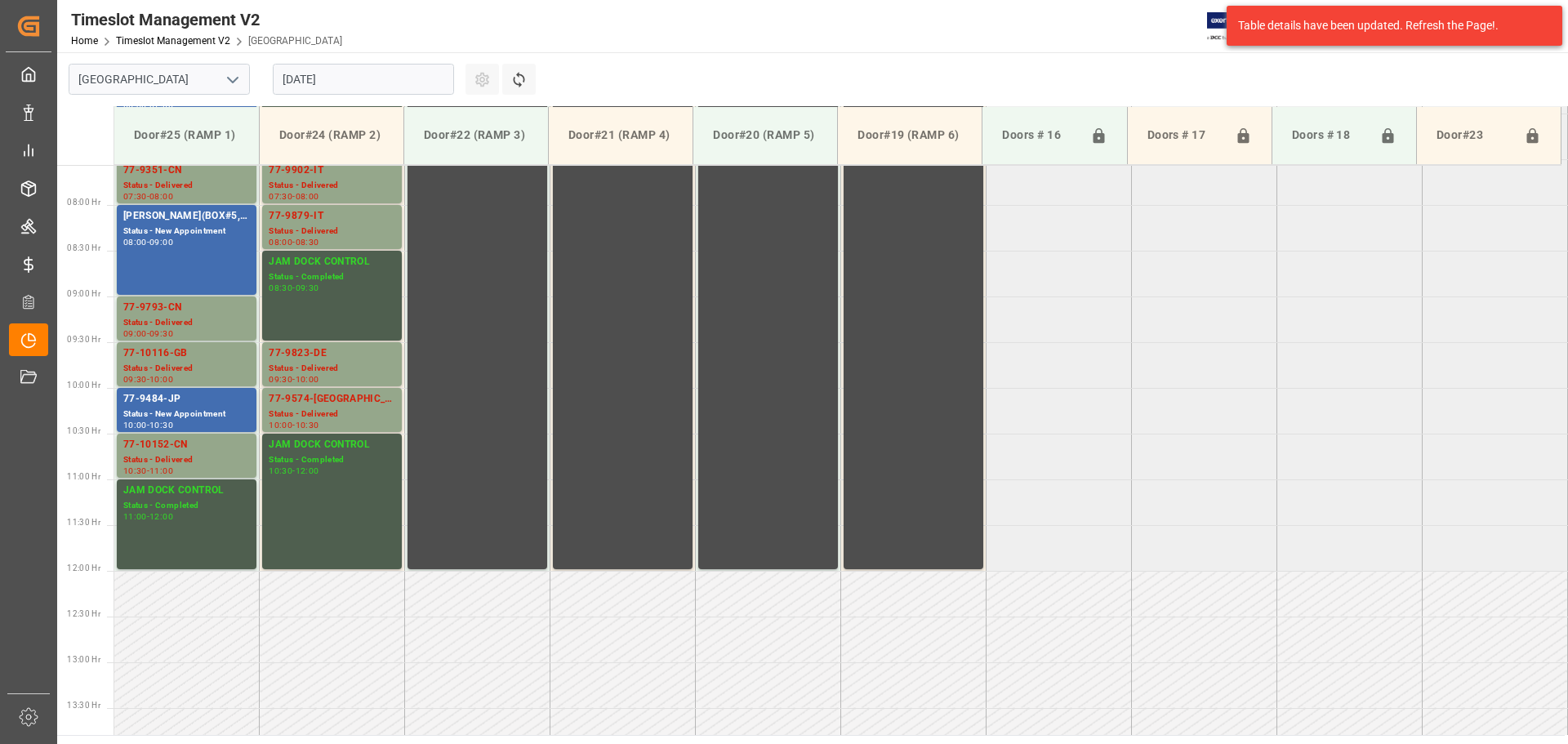
scroll to position [405, 0]
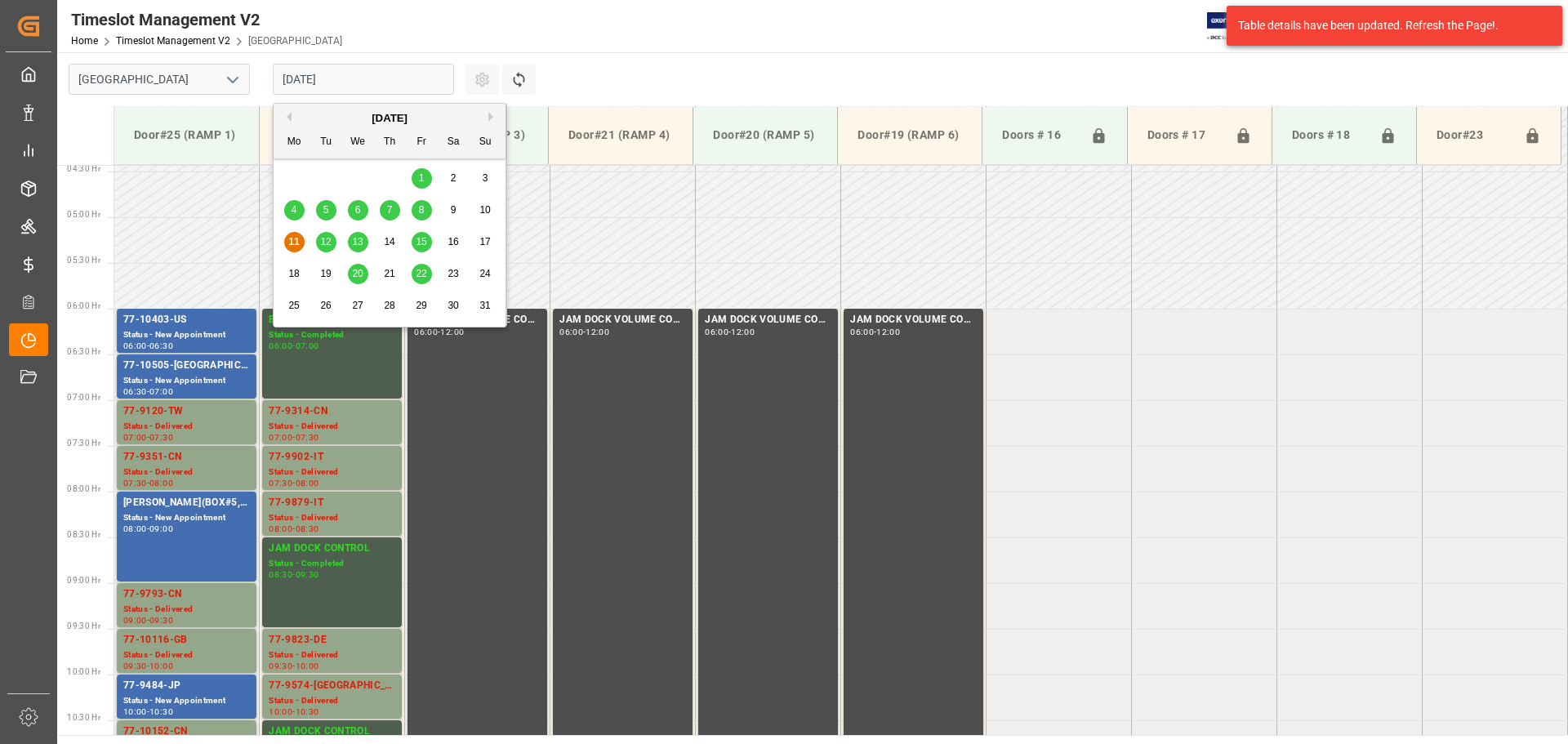
click at [365, 75] on input "[DATE]" at bounding box center [363, 79] width 181 height 31
click at [420, 272] on span "22" at bounding box center [421, 273] width 11 height 11
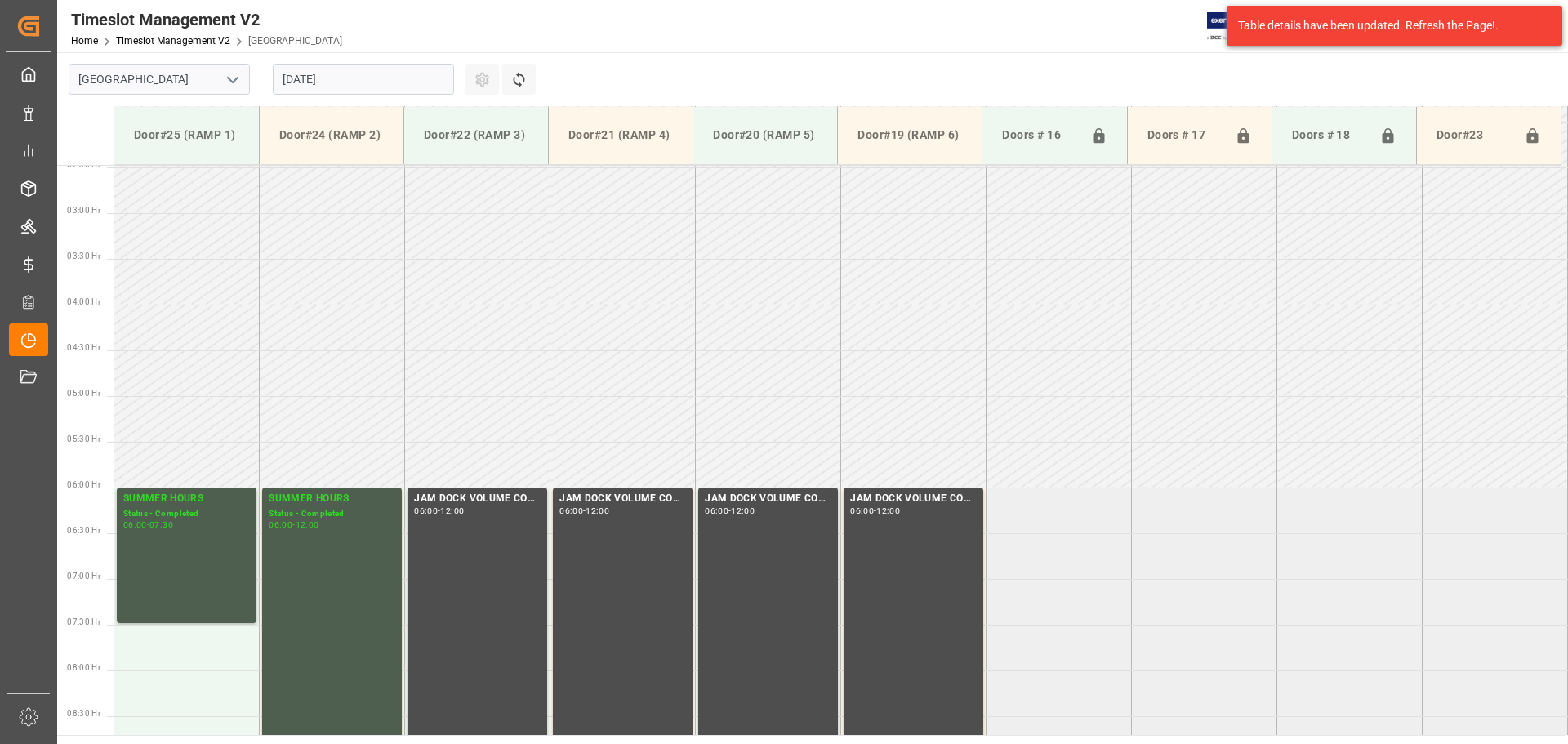
scroll to position [0, 0]
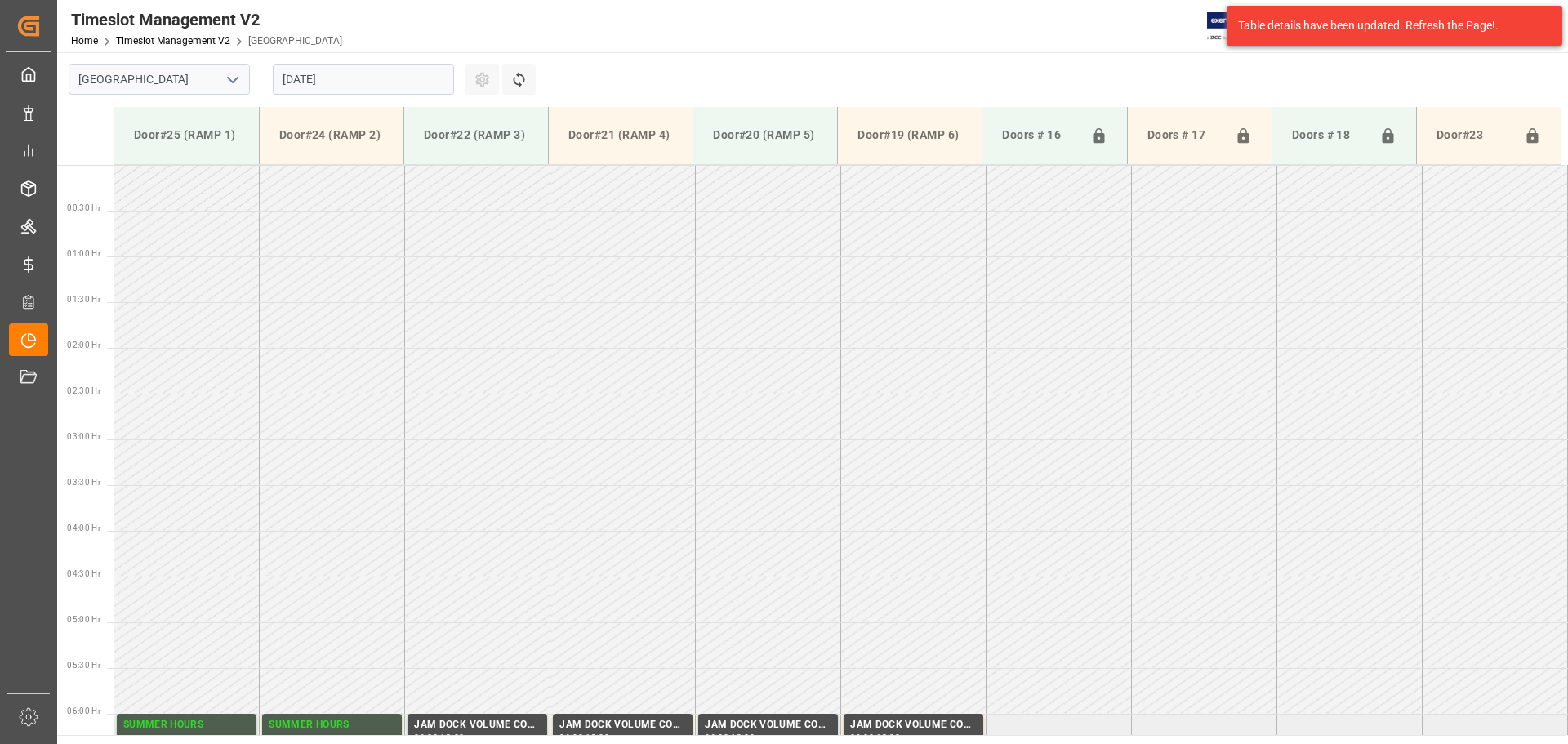
click at [374, 80] on input "[DATE]" at bounding box center [363, 79] width 181 height 31
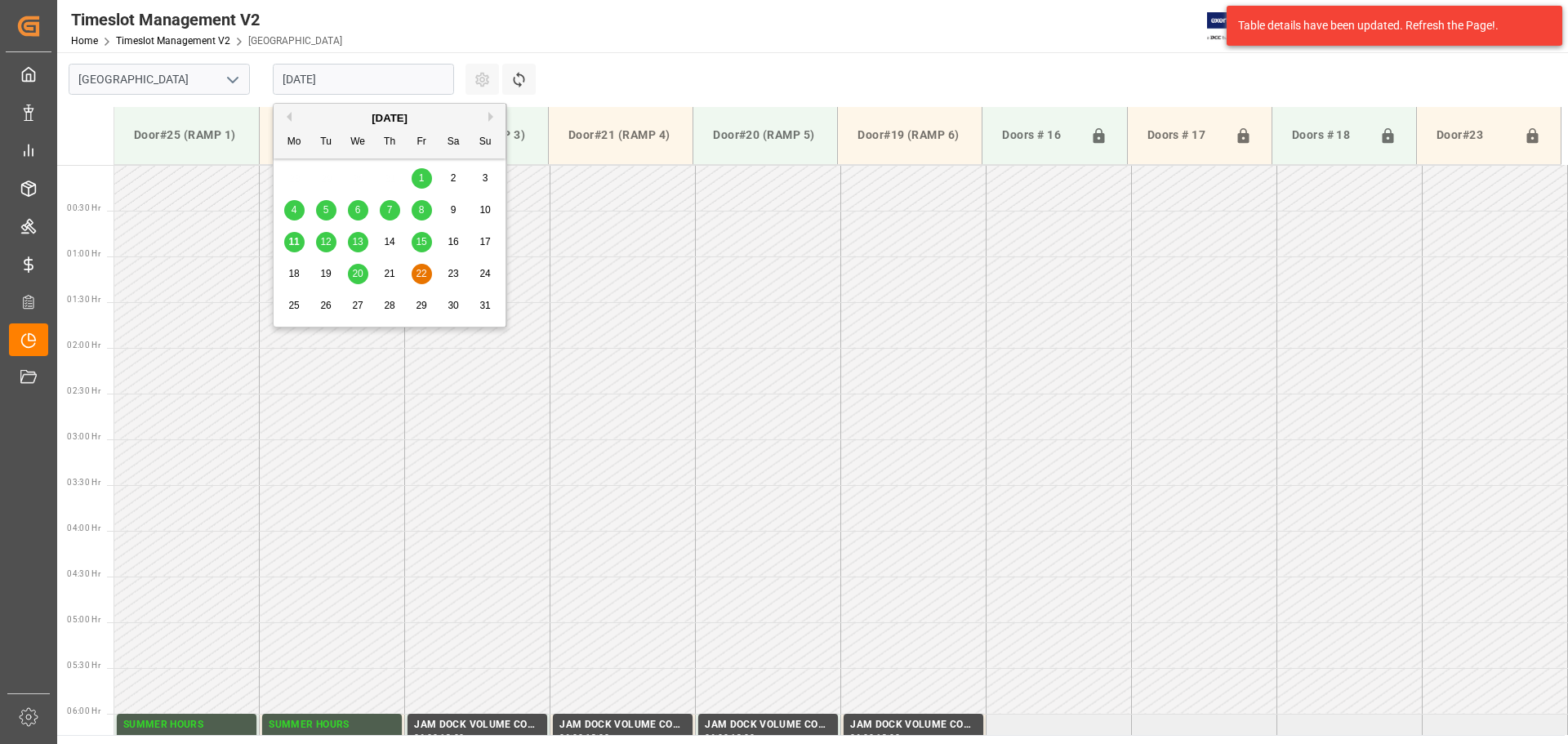
click at [364, 271] on div "20" at bounding box center [358, 275] width 21 height 20
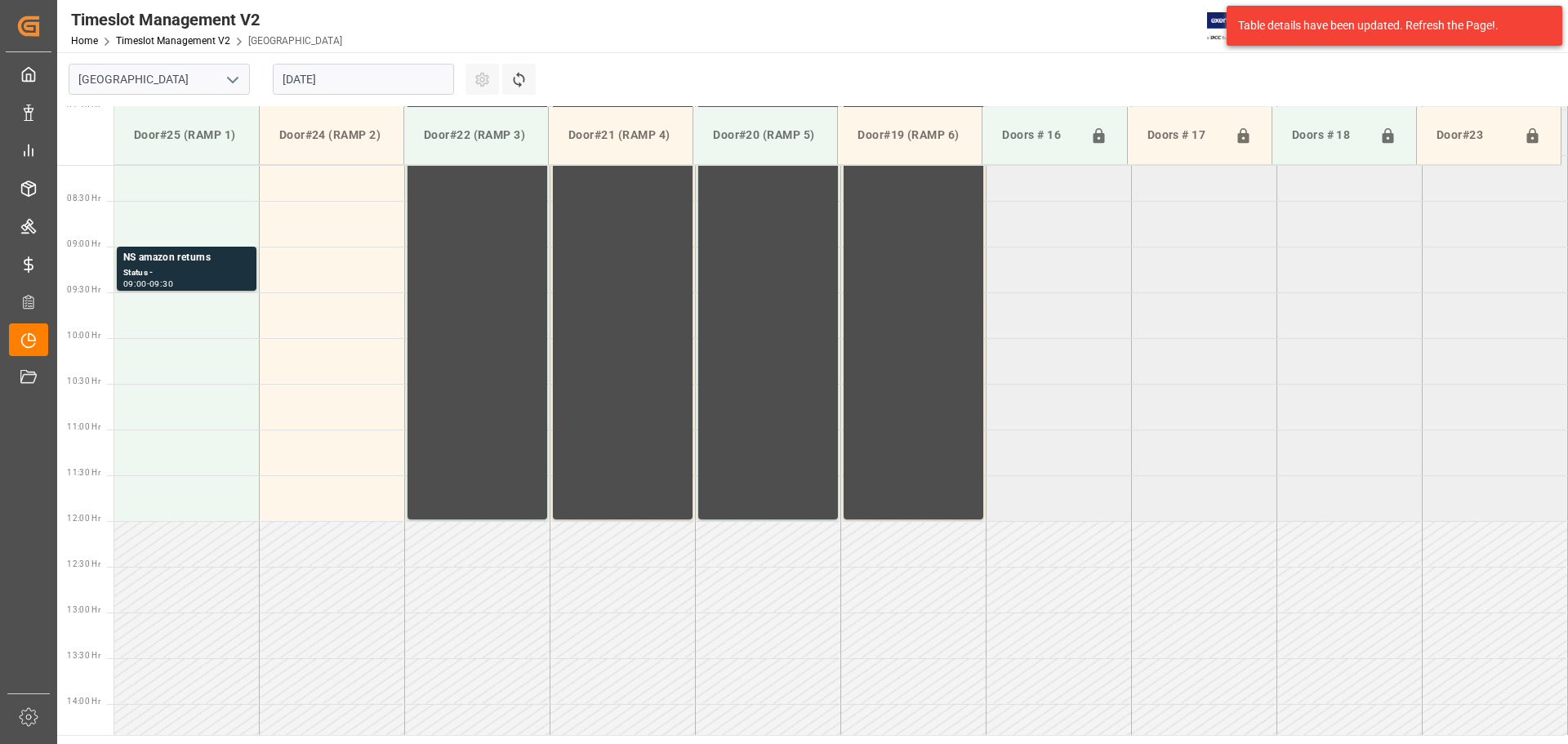
scroll to position [814, 0]
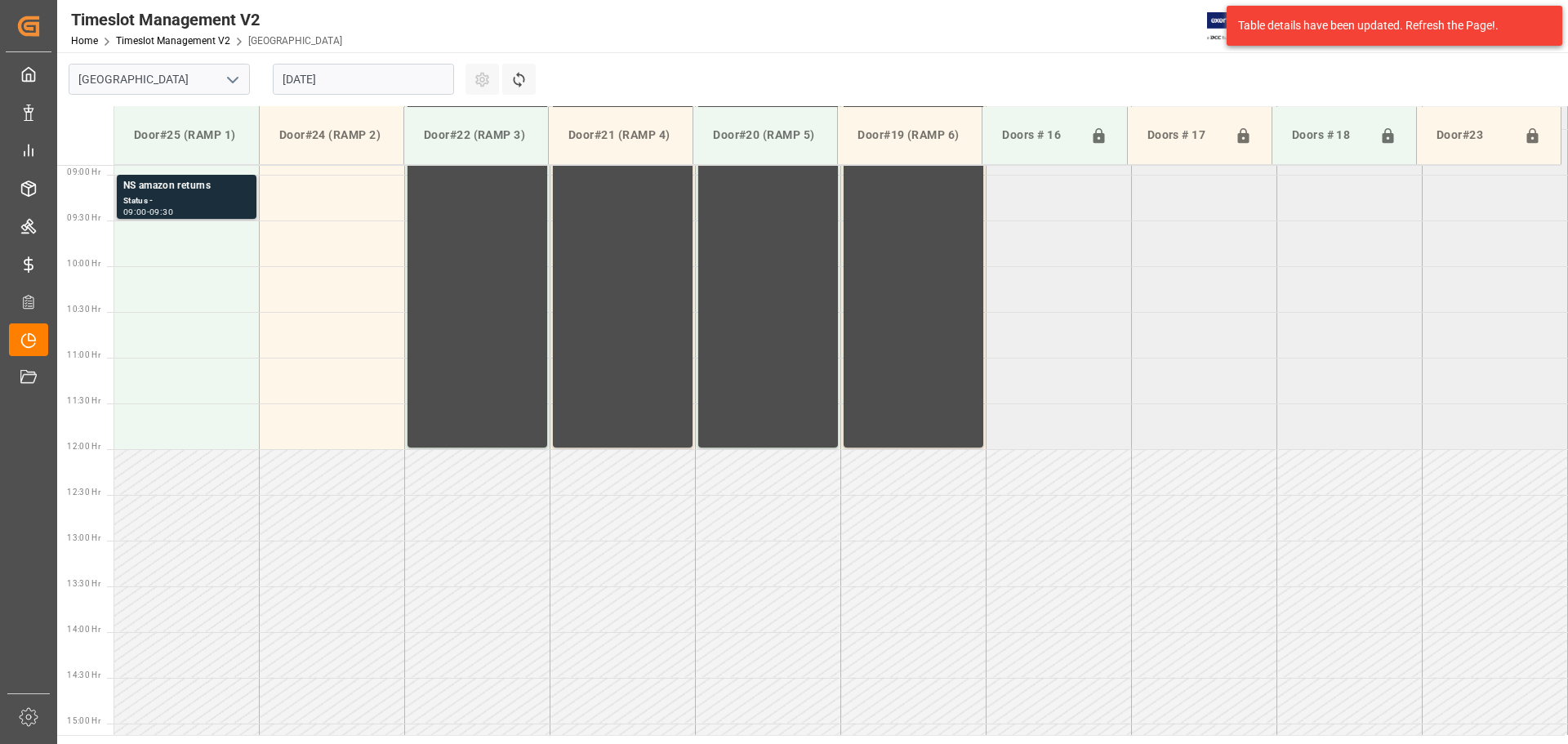
click at [184, 202] on div "Status -" at bounding box center [186, 201] width 126 height 14
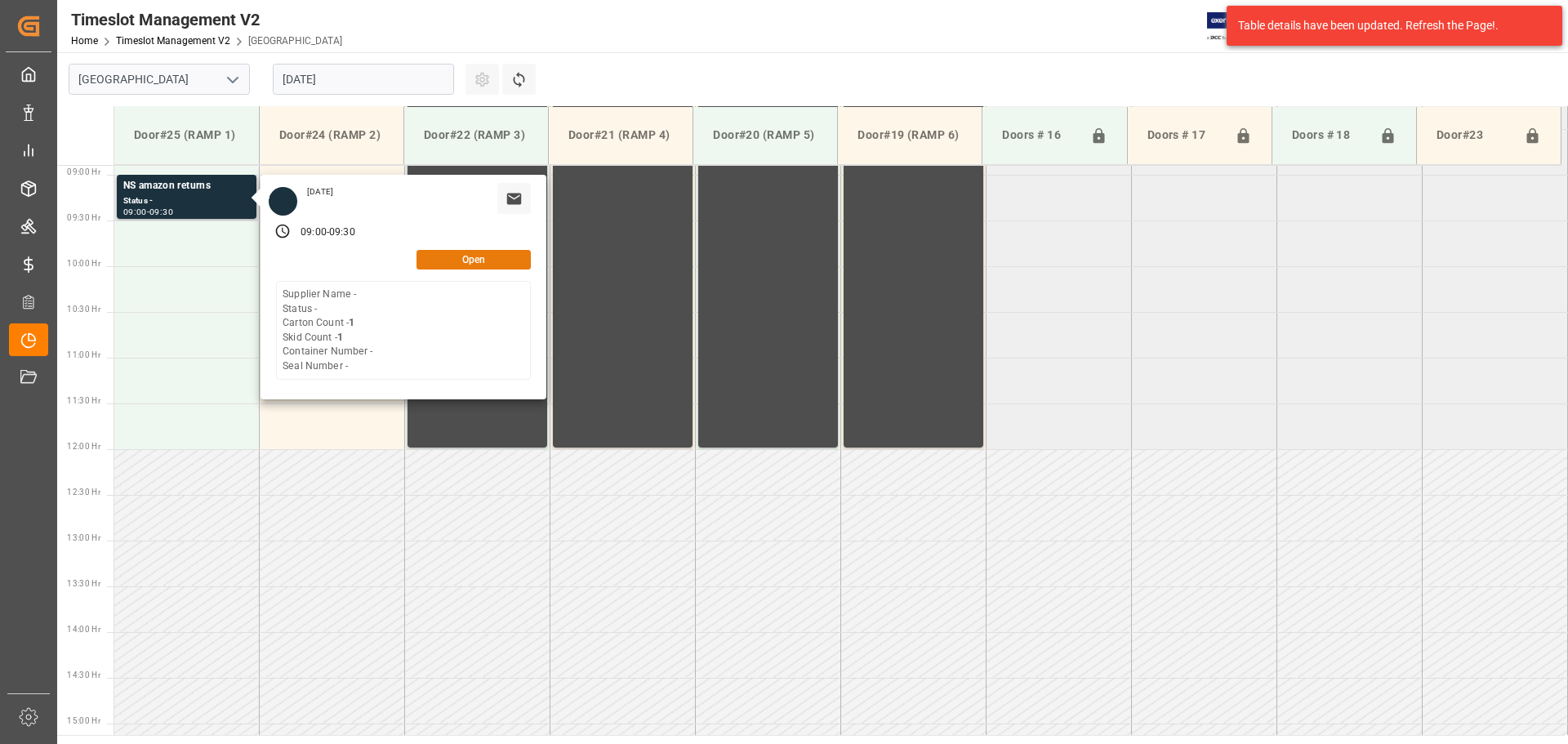
click at [496, 255] on button "Open" at bounding box center [473, 260] width 114 height 20
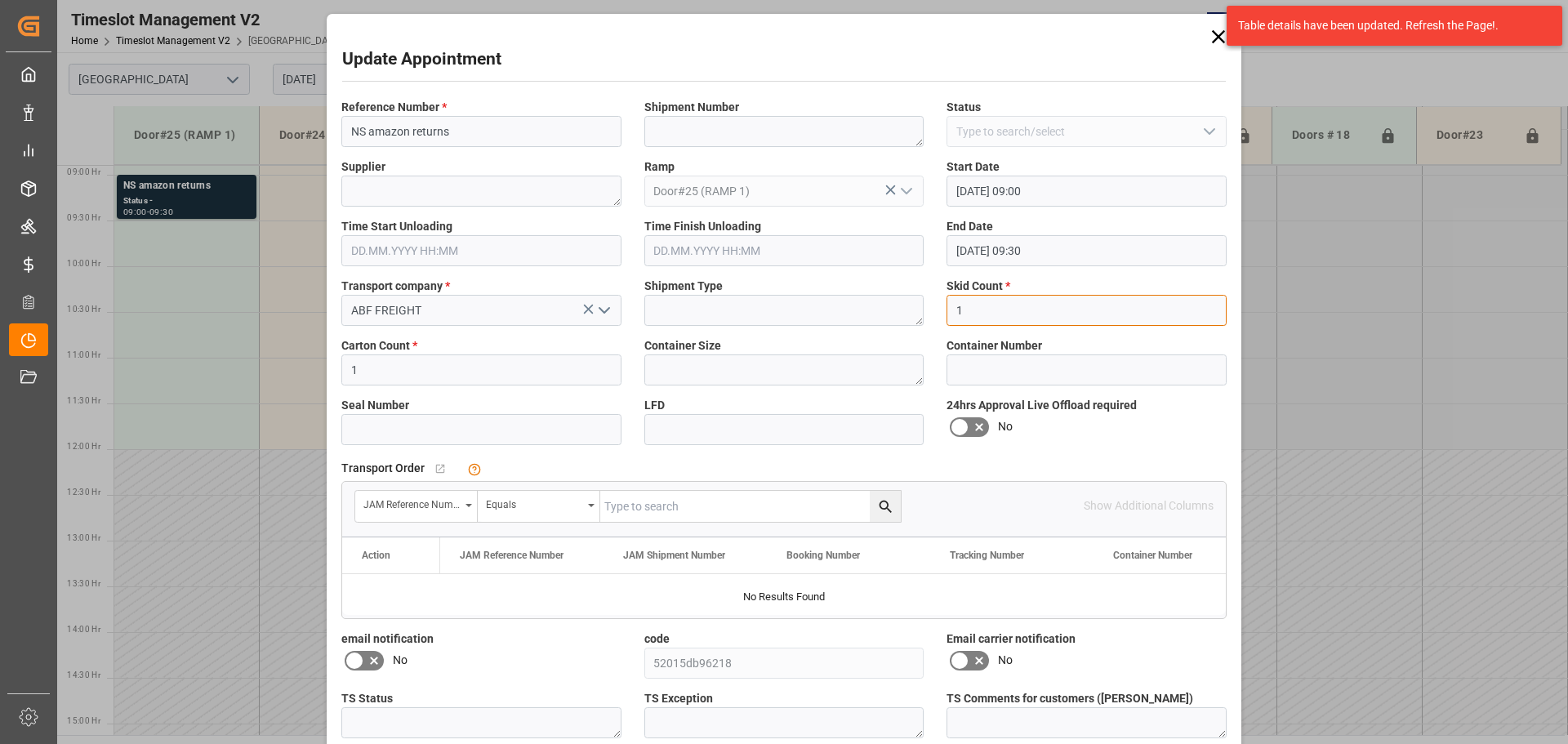
drag, startPoint x: 1016, startPoint y: 309, endPoint x: 897, endPoint y: 311, distance: 119.0
click at [897, 311] on div "Reference Number * NS amazon returns Shipment Number Status Supplier Ramp Door#…" at bounding box center [784, 449] width 908 height 711
type input "2"
drag, startPoint x: 458, startPoint y: 371, endPoint x: 175, endPoint y: 350, distance: 283.8
click at [175, 350] on div "Update Appointment Reference Number * NS amazon returns Shipment Number Status …" at bounding box center [784, 372] width 1568 height 744
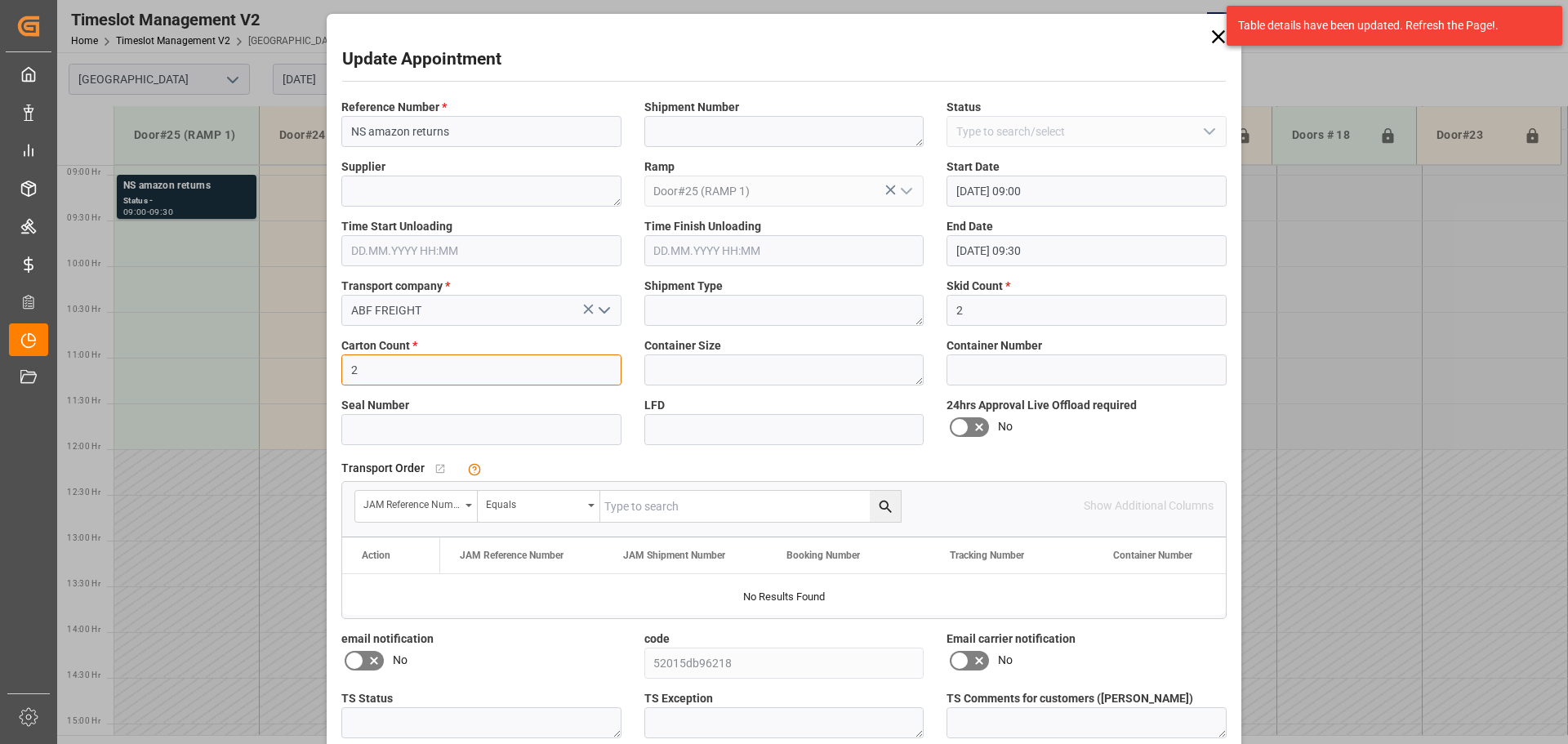
type input "2"
click at [1214, 375] on input at bounding box center [1086, 370] width 280 height 31
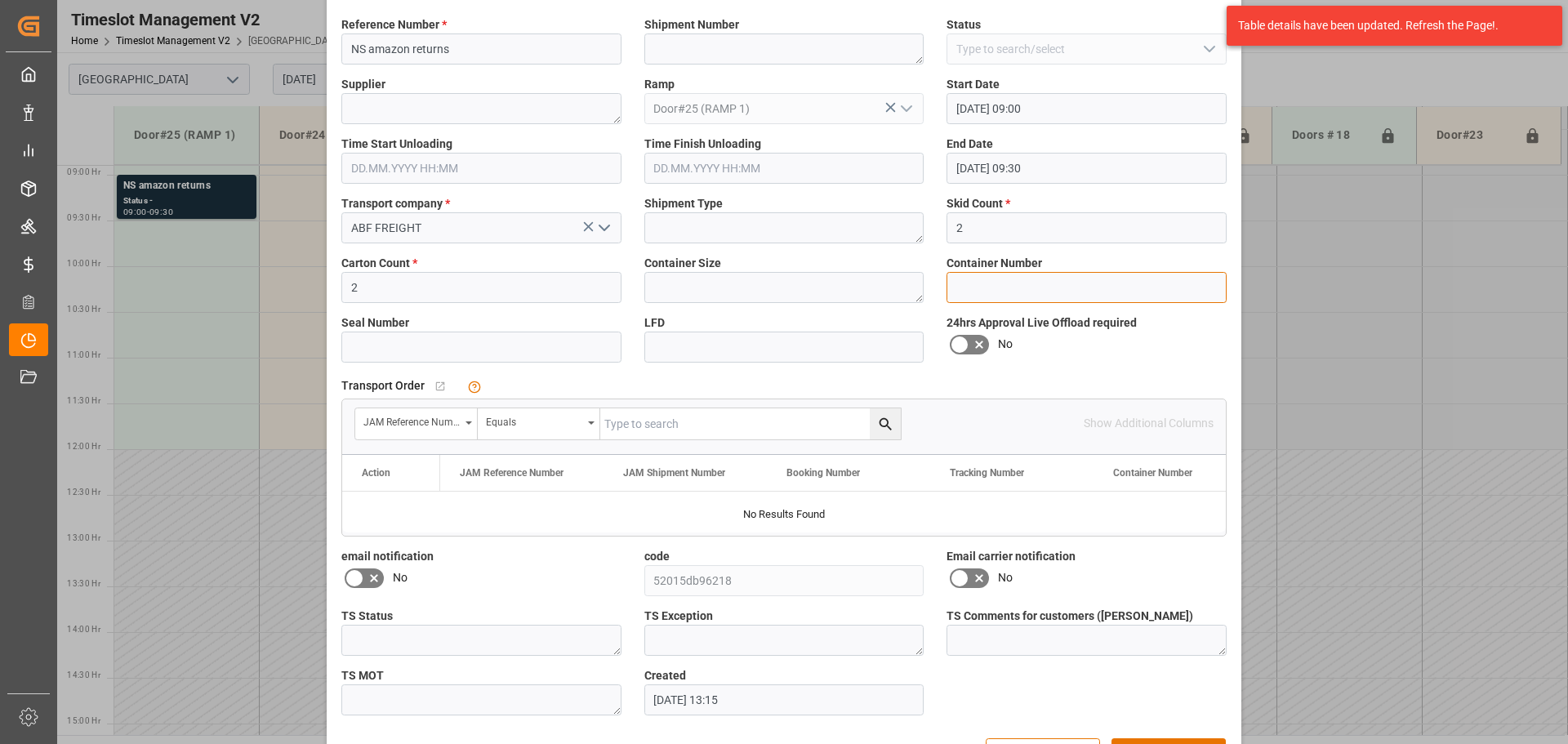
scroll to position [137, 0]
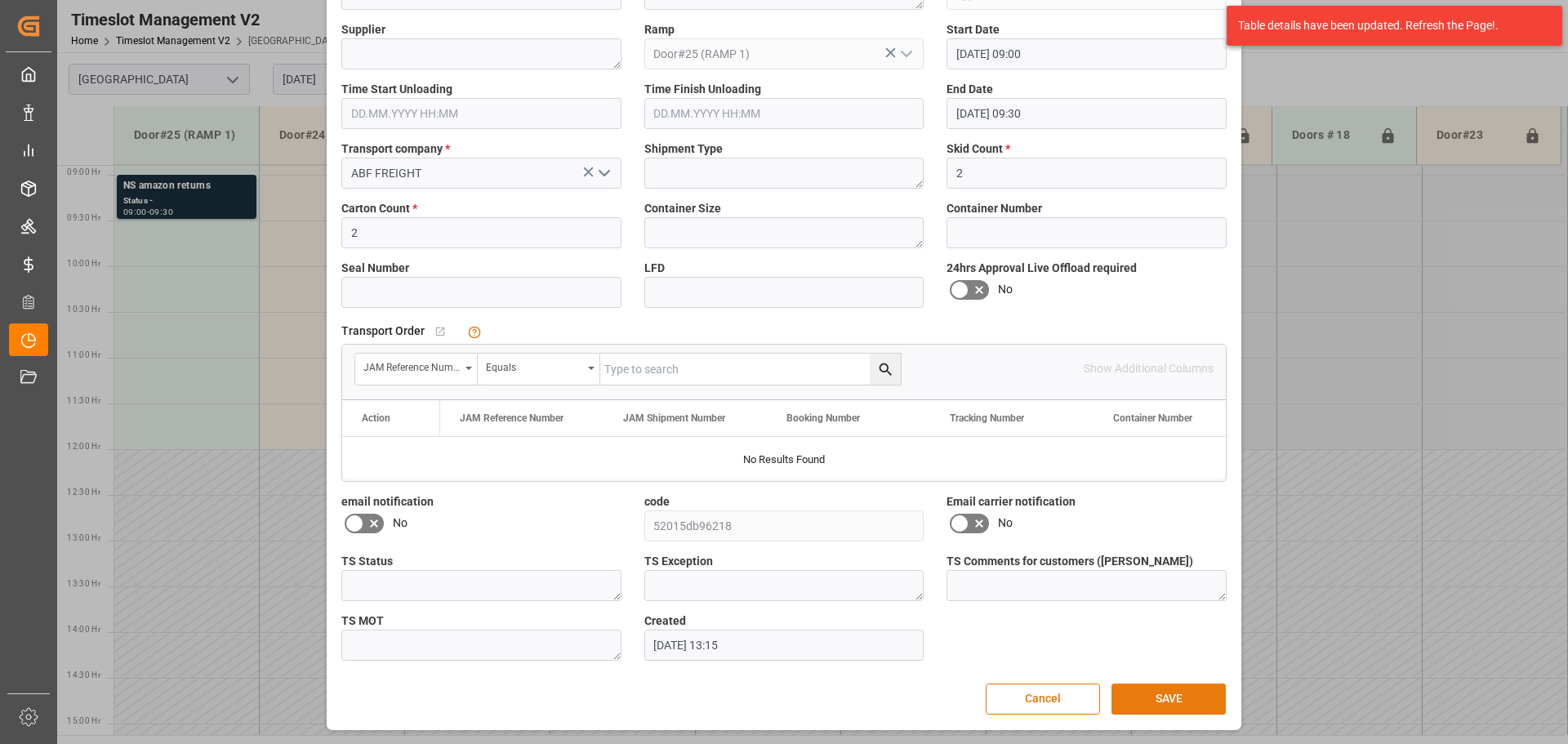
click at [1163, 697] on button "SAVE" at bounding box center [1169, 699] width 114 height 31
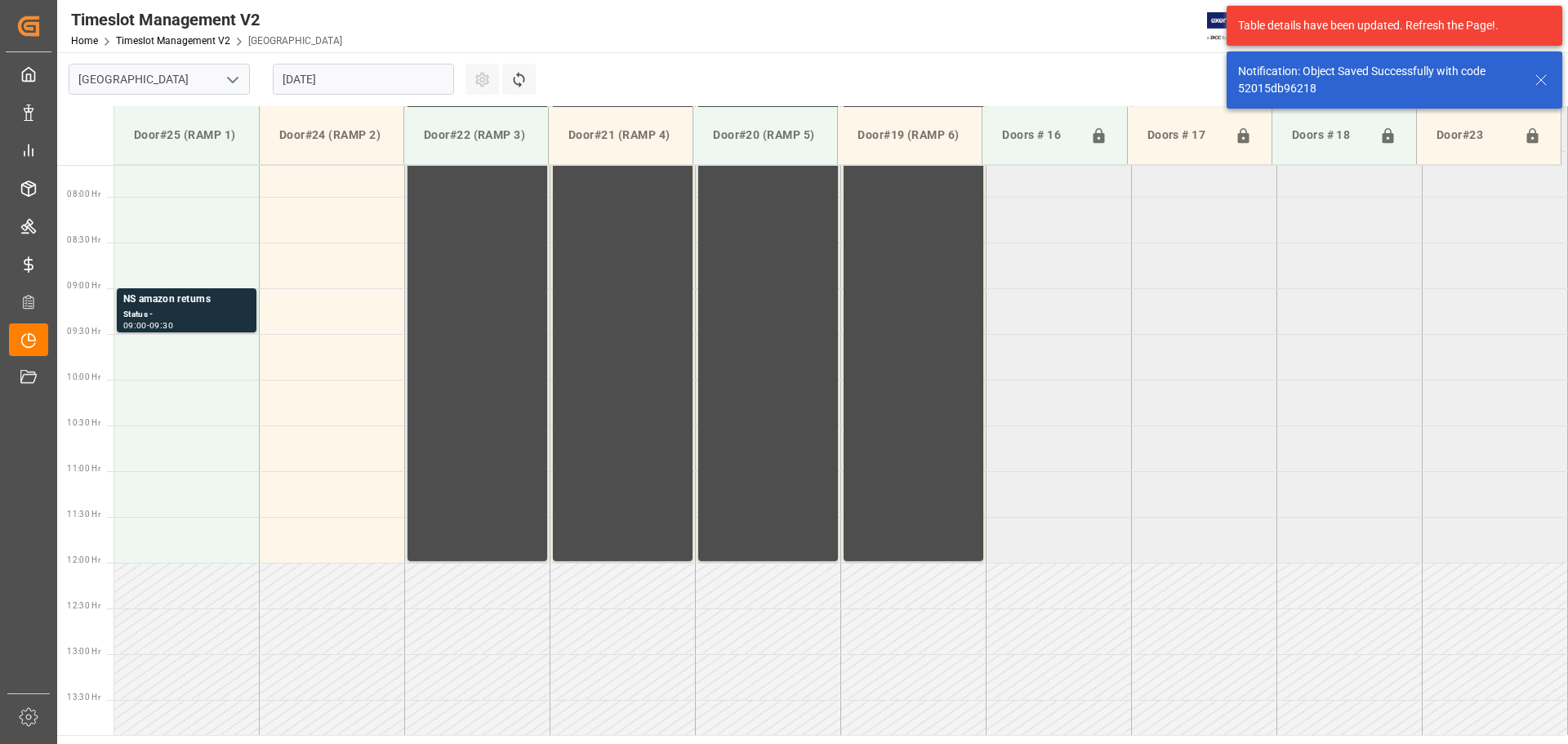
scroll to position [722, 0]
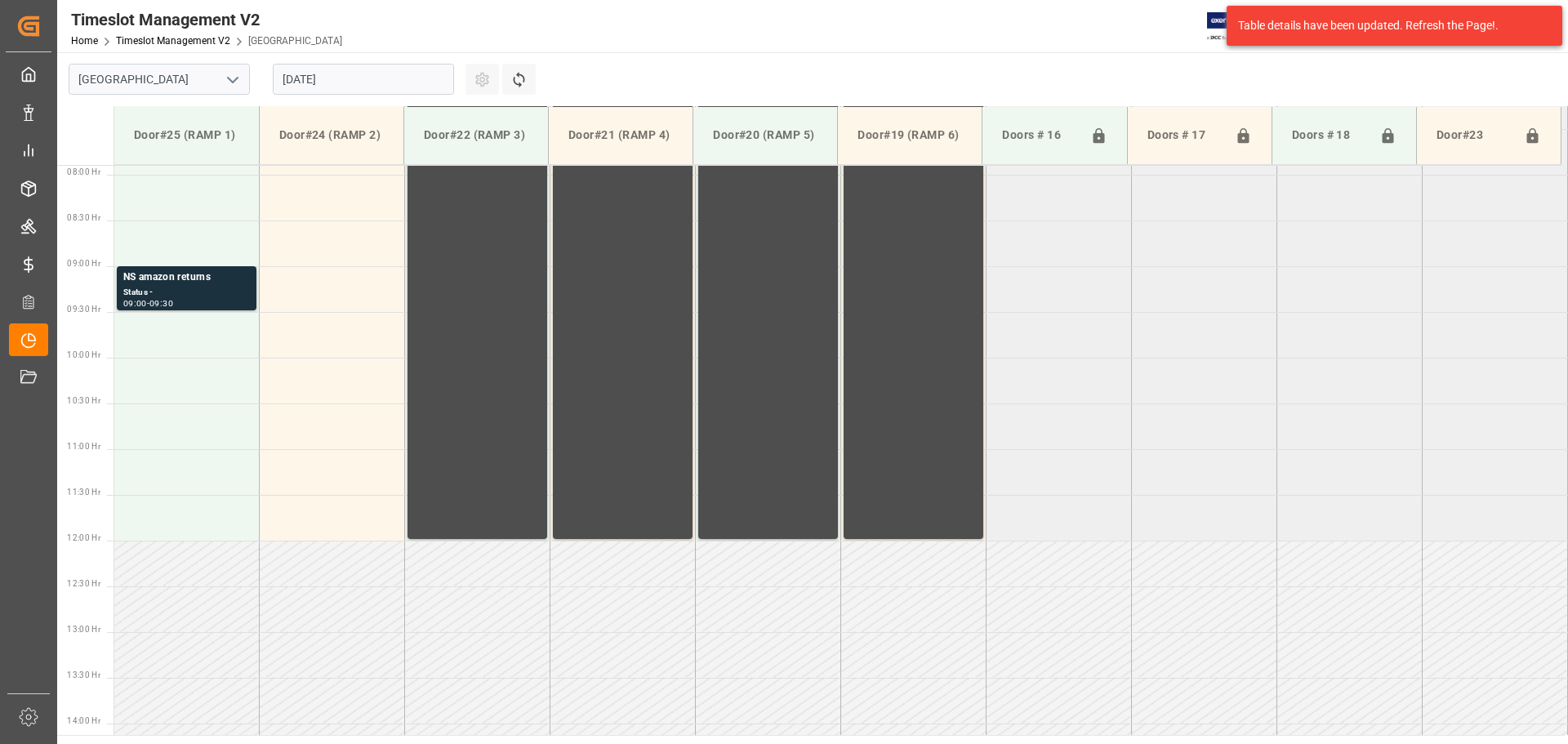
click at [330, 80] on input "[DATE]" at bounding box center [363, 79] width 181 height 31
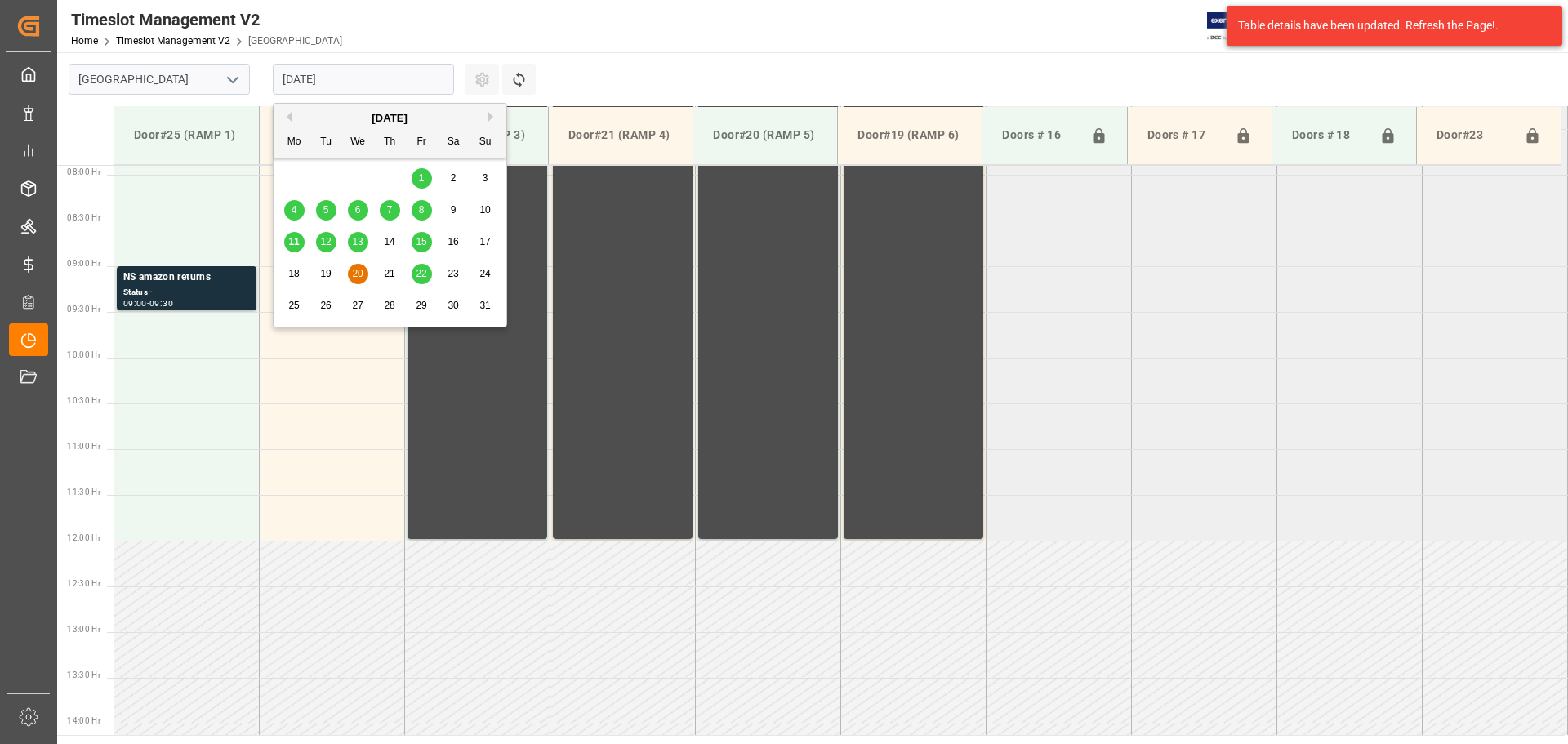
click at [425, 244] on span "15" at bounding box center [421, 241] width 11 height 11
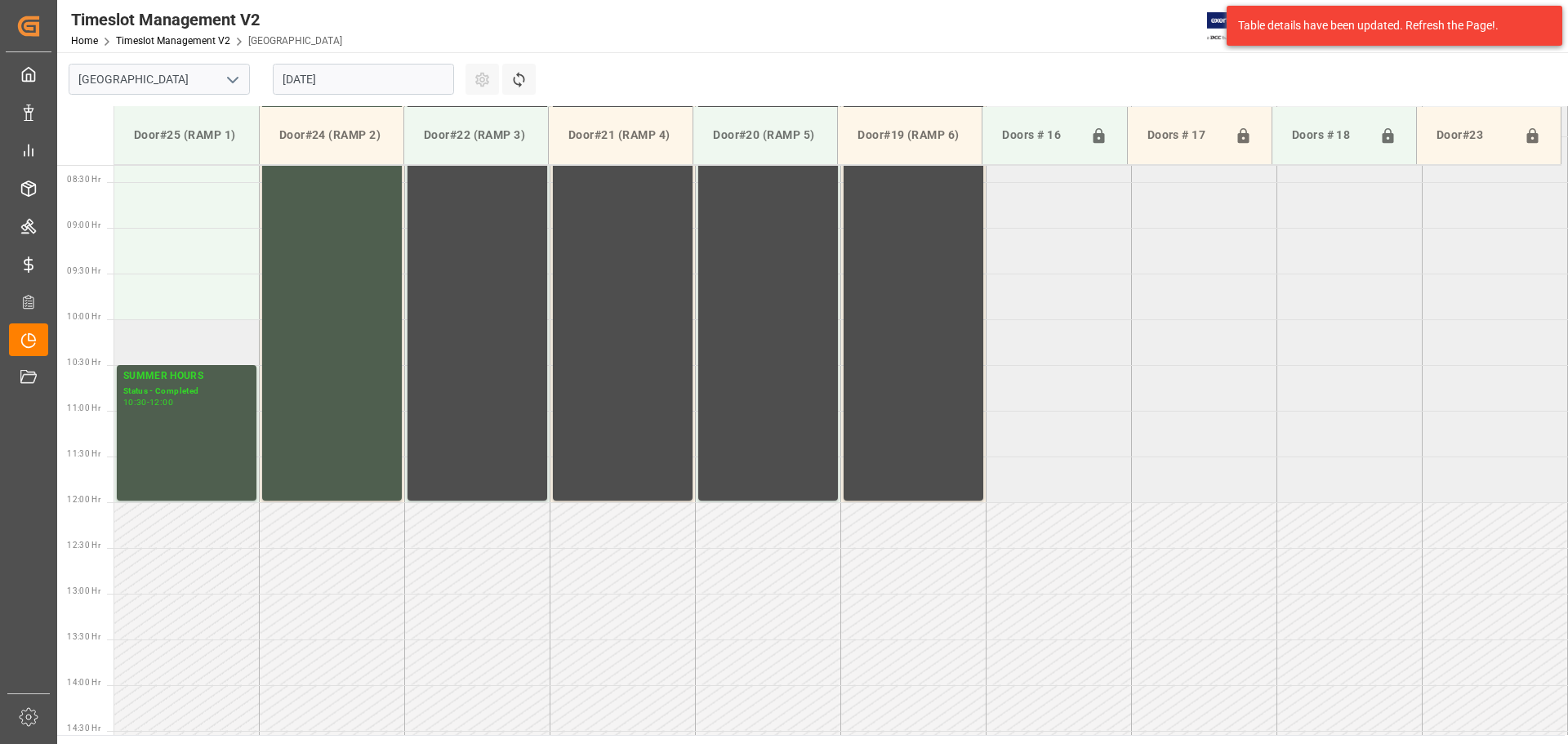
scroll to position [732, 0]
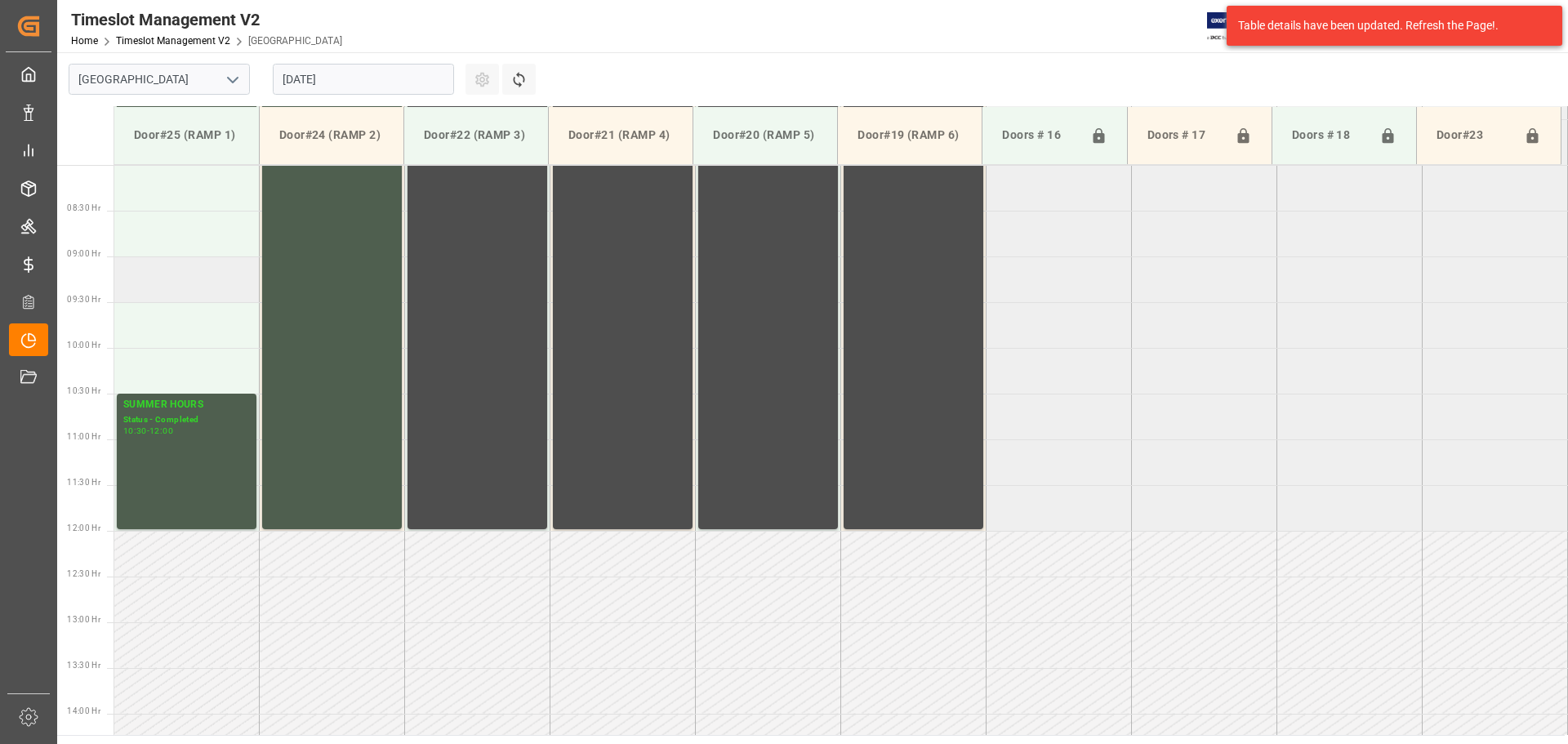
click at [174, 276] on td at bounding box center [187, 280] width 145 height 46
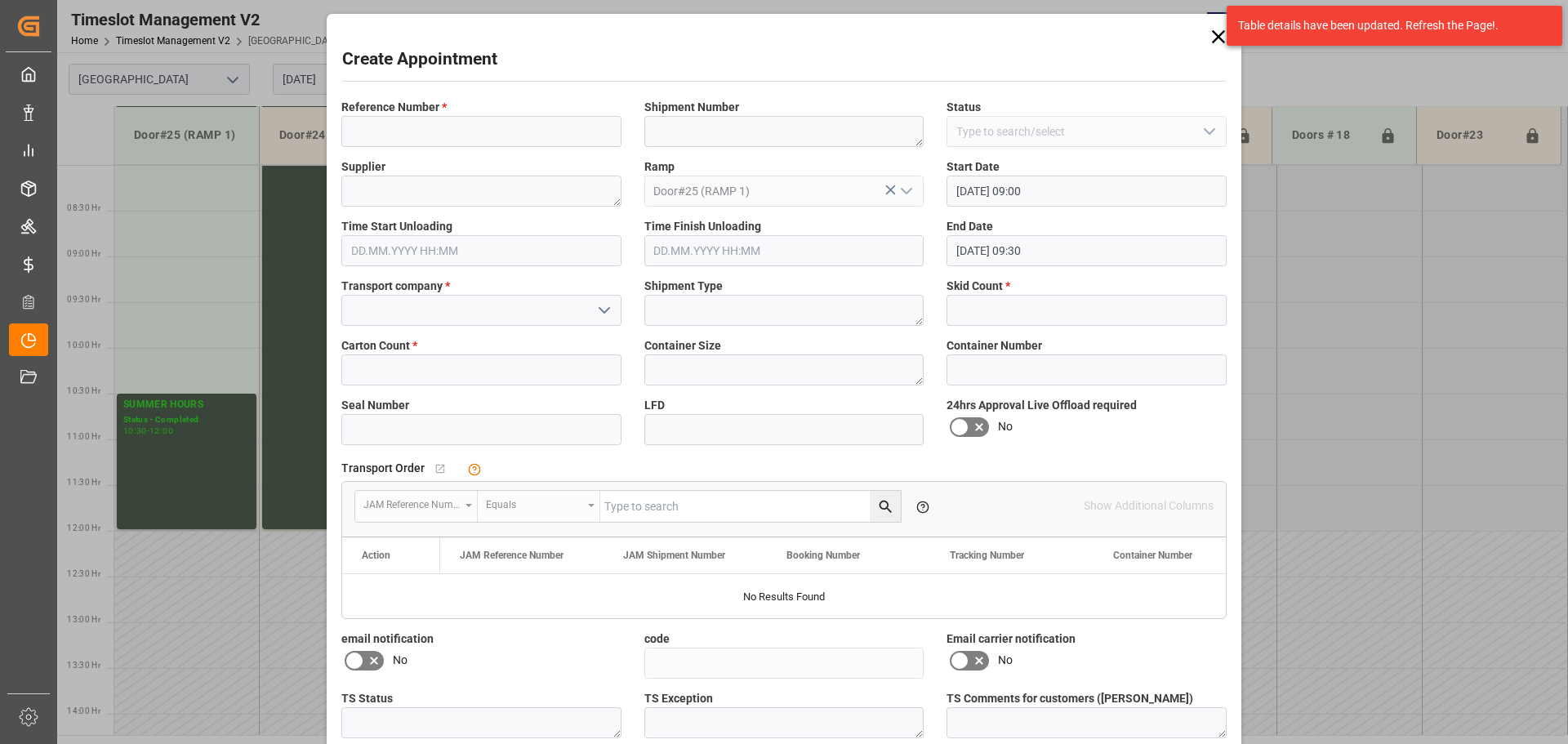
click at [1210, 36] on icon at bounding box center [1219, 36] width 23 height 23
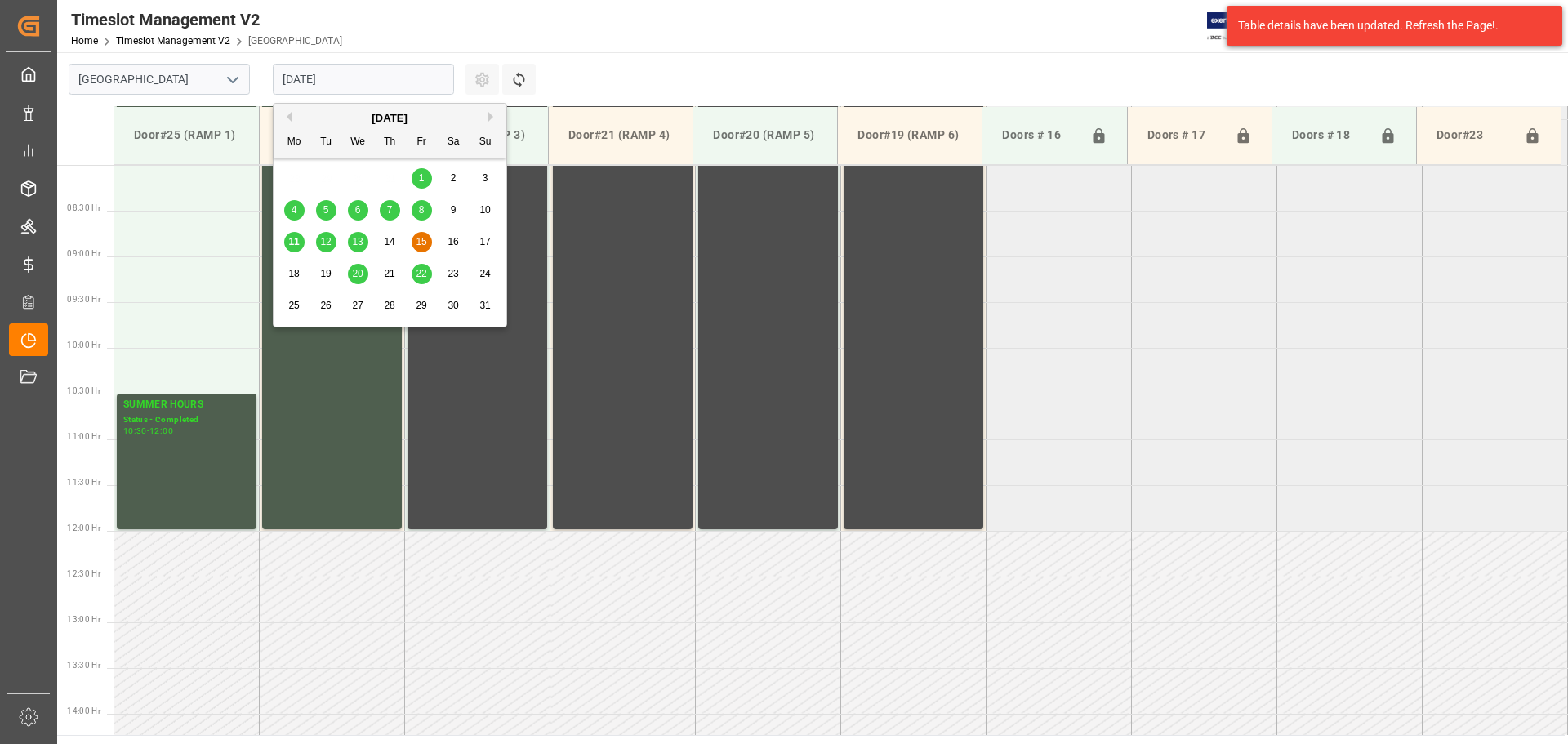
click at [406, 79] on input "[DATE]" at bounding box center [363, 79] width 181 height 31
click at [355, 274] on span "20" at bounding box center [357, 273] width 11 height 11
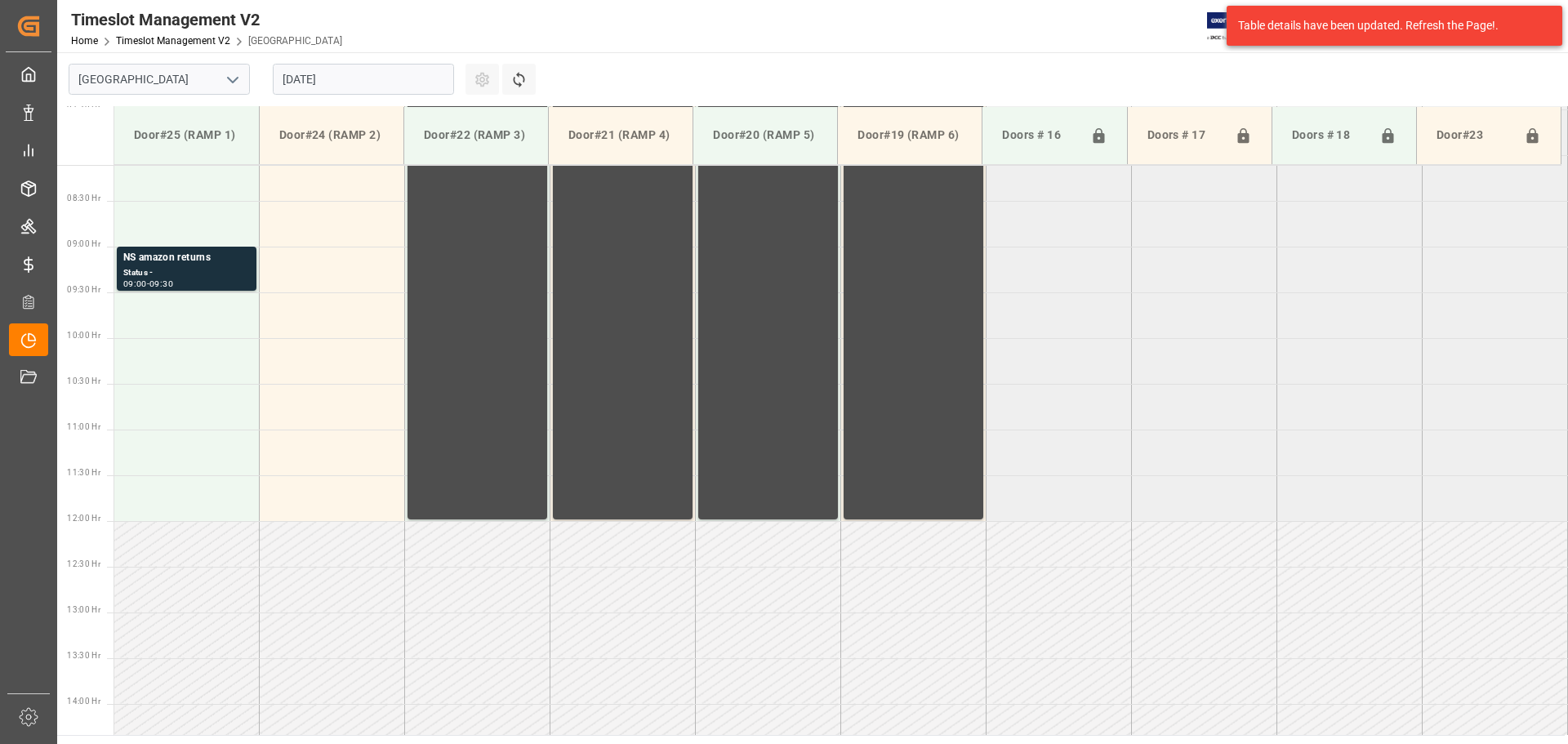
scroll to position [814, 0]
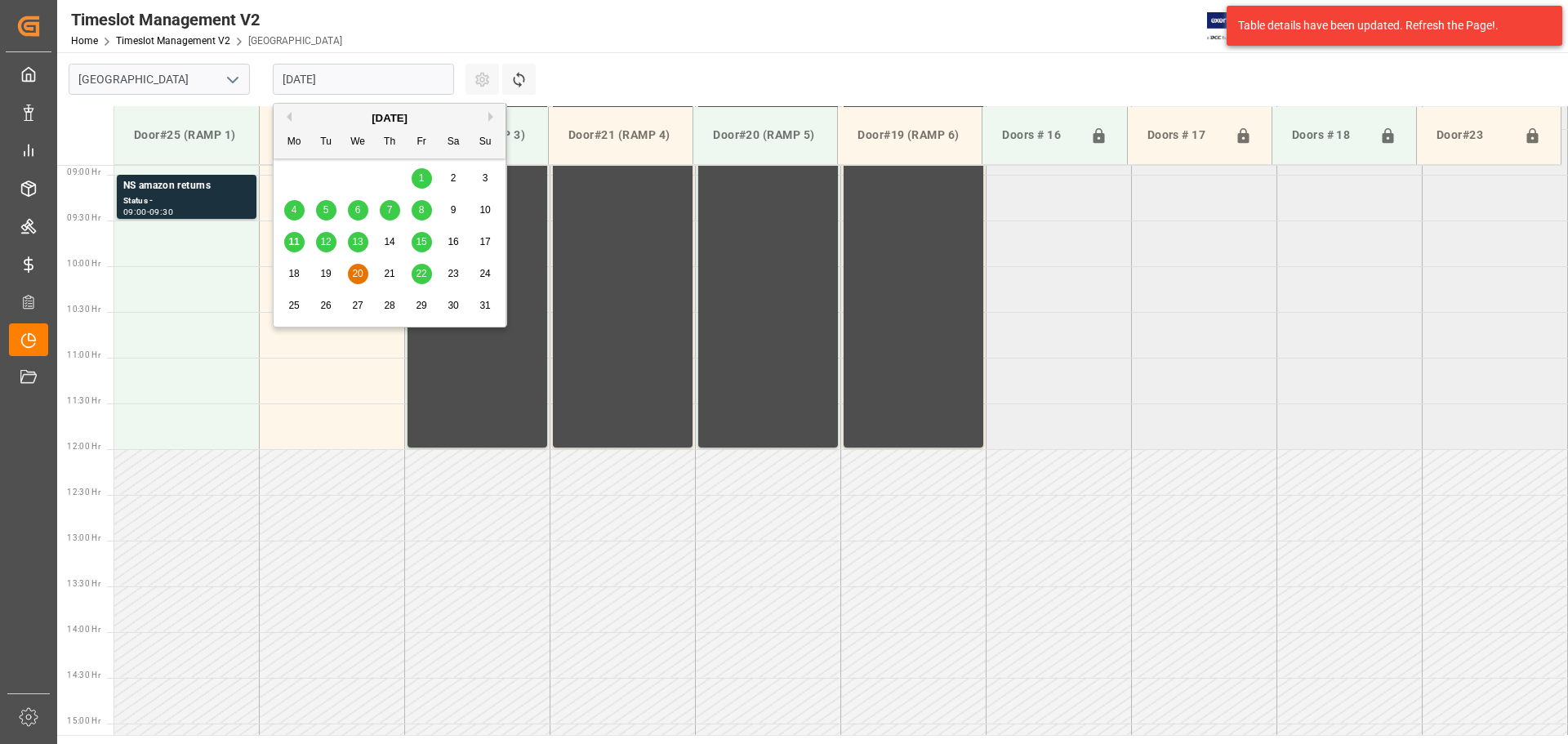
click at [355, 81] on input "[DATE]" at bounding box center [363, 79] width 181 height 31
click at [384, 267] on div "21" at bounding box center [390, 275] width 21 height 20
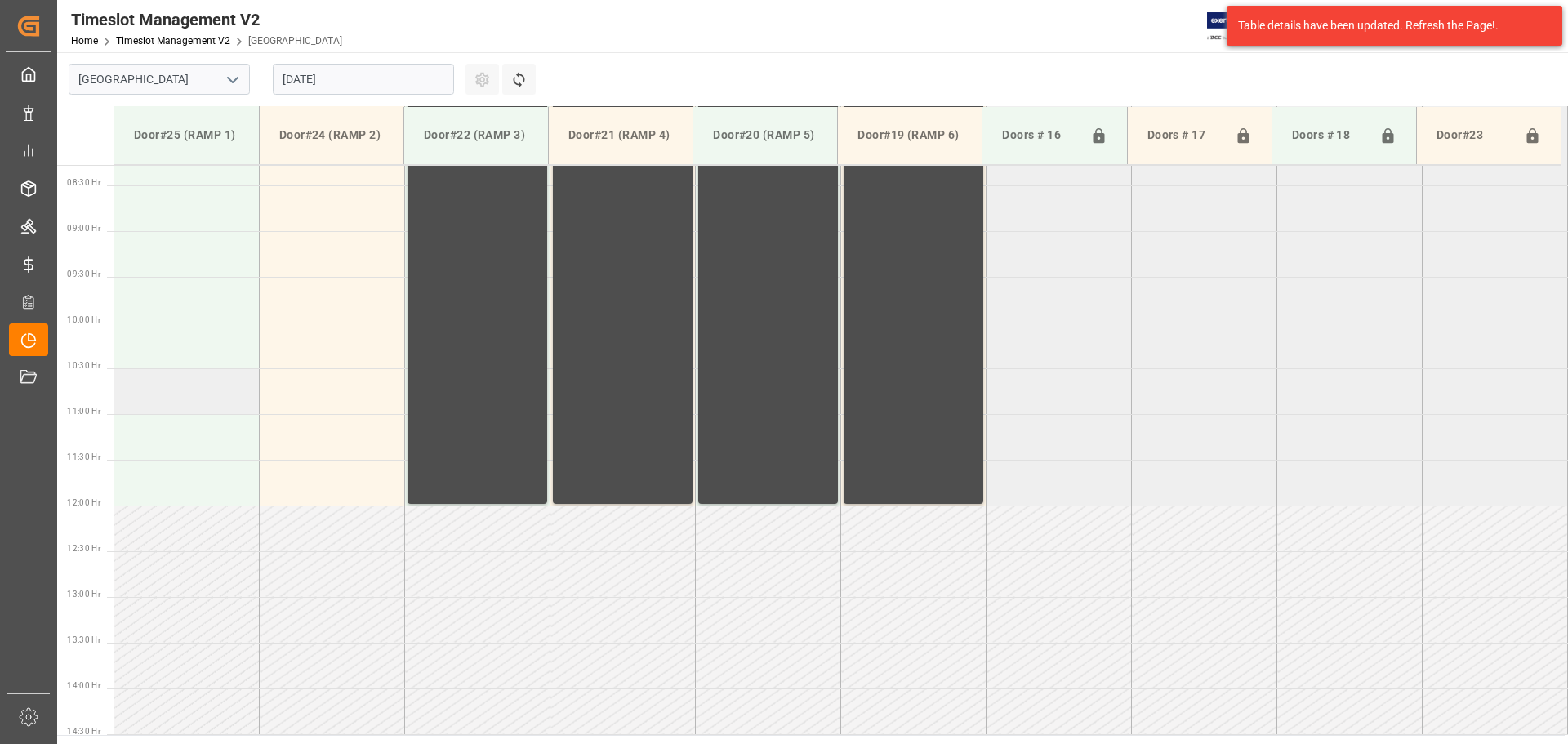
scroll to position [732, 0]
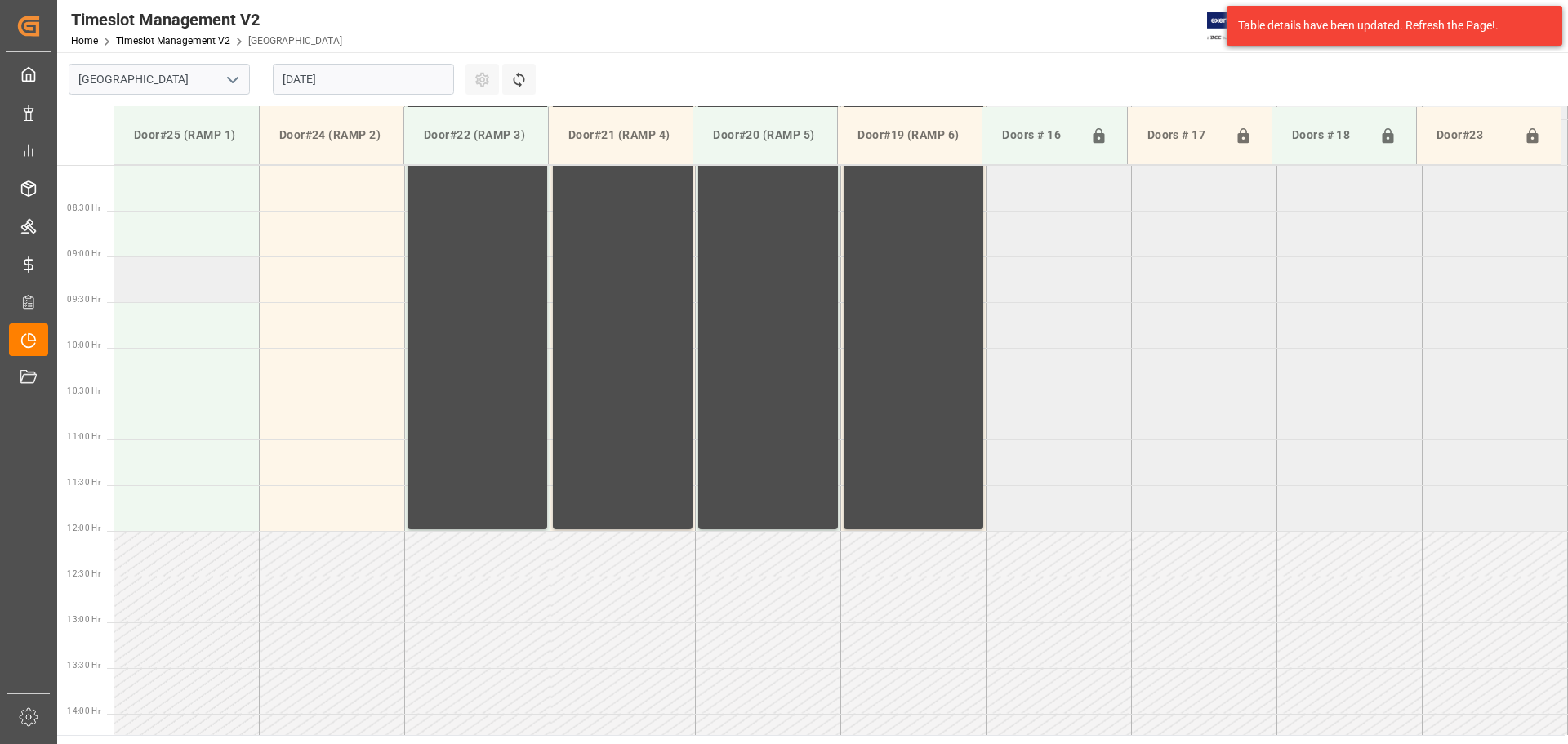
click at [173, 271] on td at bounding box center [187, 280] width 145 height 46
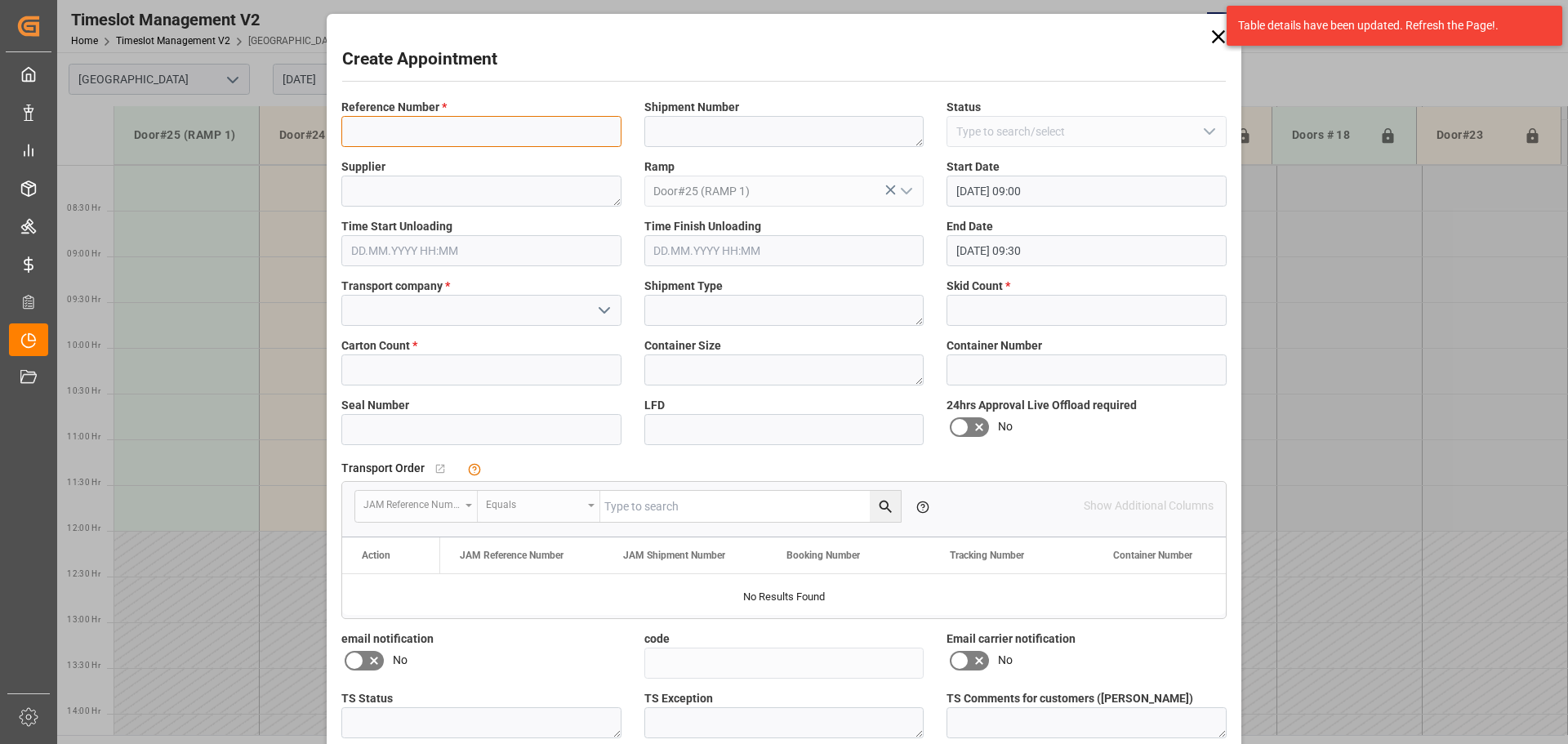
click at [431, 131] on input at bounding box center [481, 131] width 280 height 31
click at [448, 134] on input "NS" at bounding box center [481, 131] width 280 height 31
type input "NS amazon returns"
click at [511, 312] on input at bounding box center [481, 310] width 280 height 31
click at [602, 311] on icon "open menu" at bounding box center [604, 311] width 20 height 20
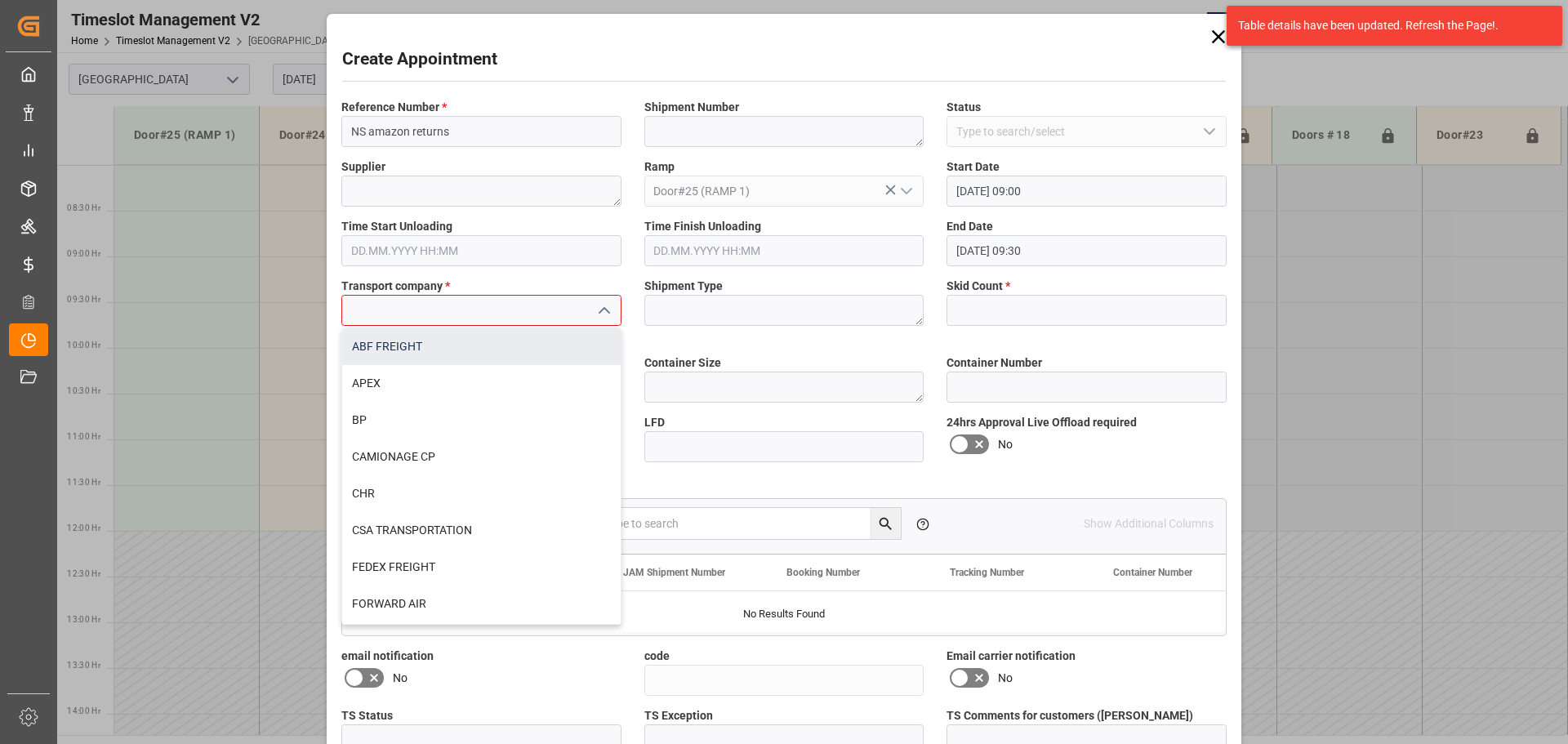
click at [407, 342] on div "ABF FREIGHT" at bounding box center [482, 347] width 279 height 37
type input "ABF FREIGHT"
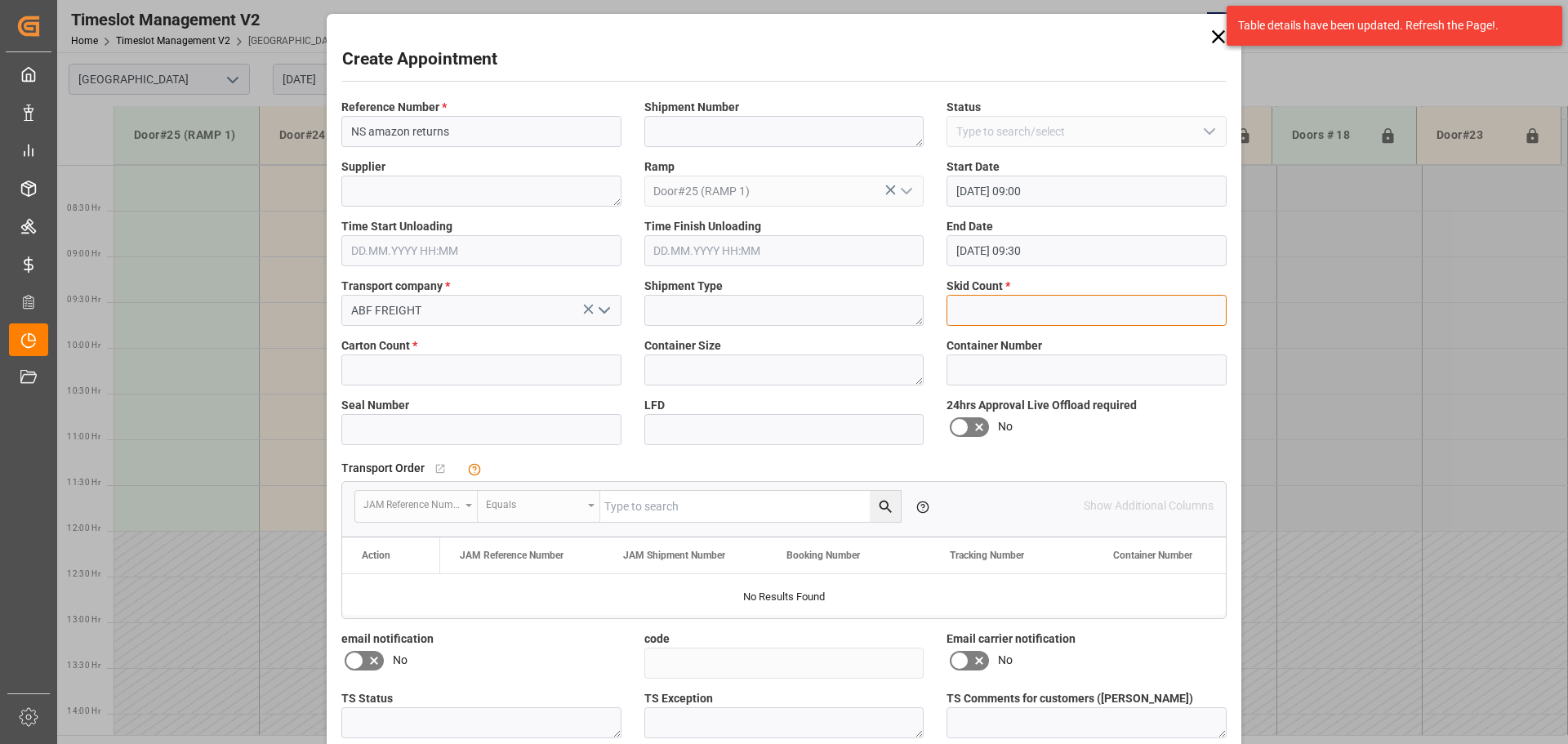
click at [1009, 319] on input "text" at bounding box center [1086, 310] width 280 height 31
type input "4"
click at [421, 373] on input "text" at bounding box center [481, 370] width 280 height 31
type input "4"
click at [1307, 384] on div "Create Appointment Reference Number * NS amazon returns Shipment Number Status …" at bounding box center [784, 372] width 1568 height 744
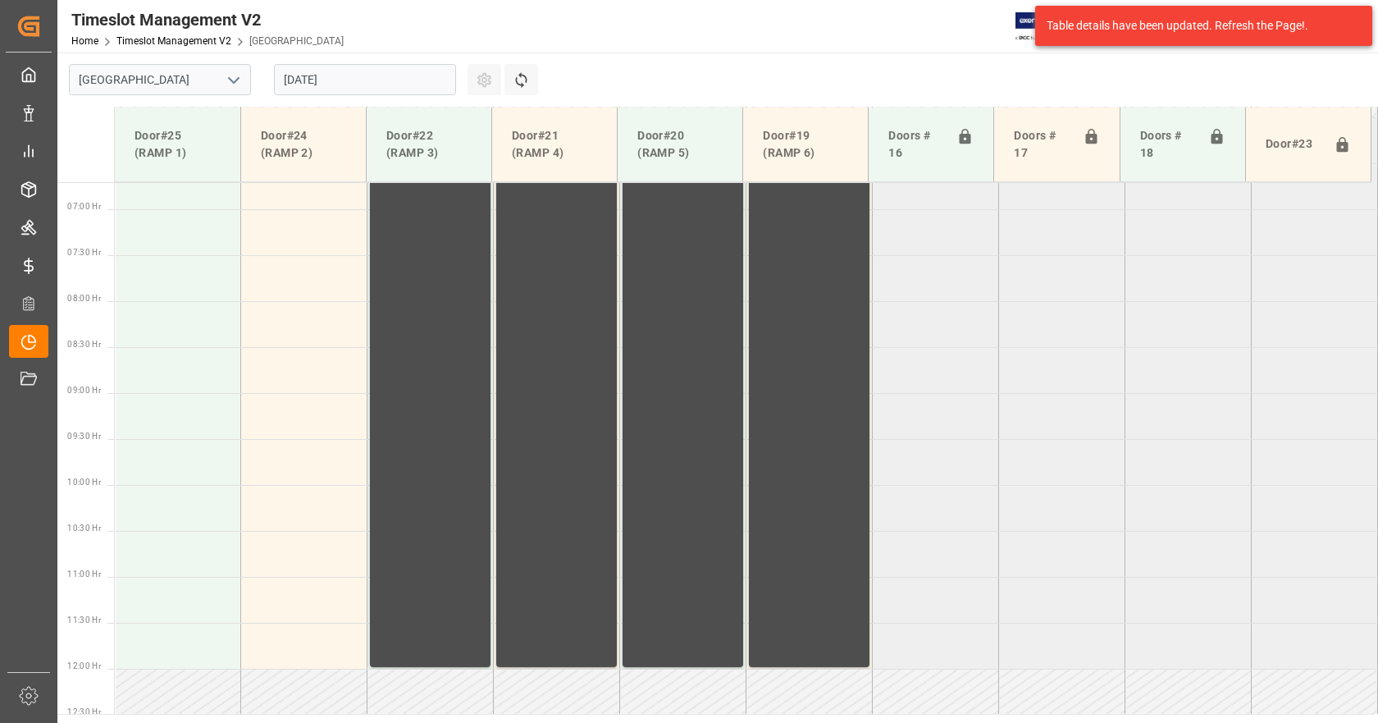
scroll to position [656, 0]
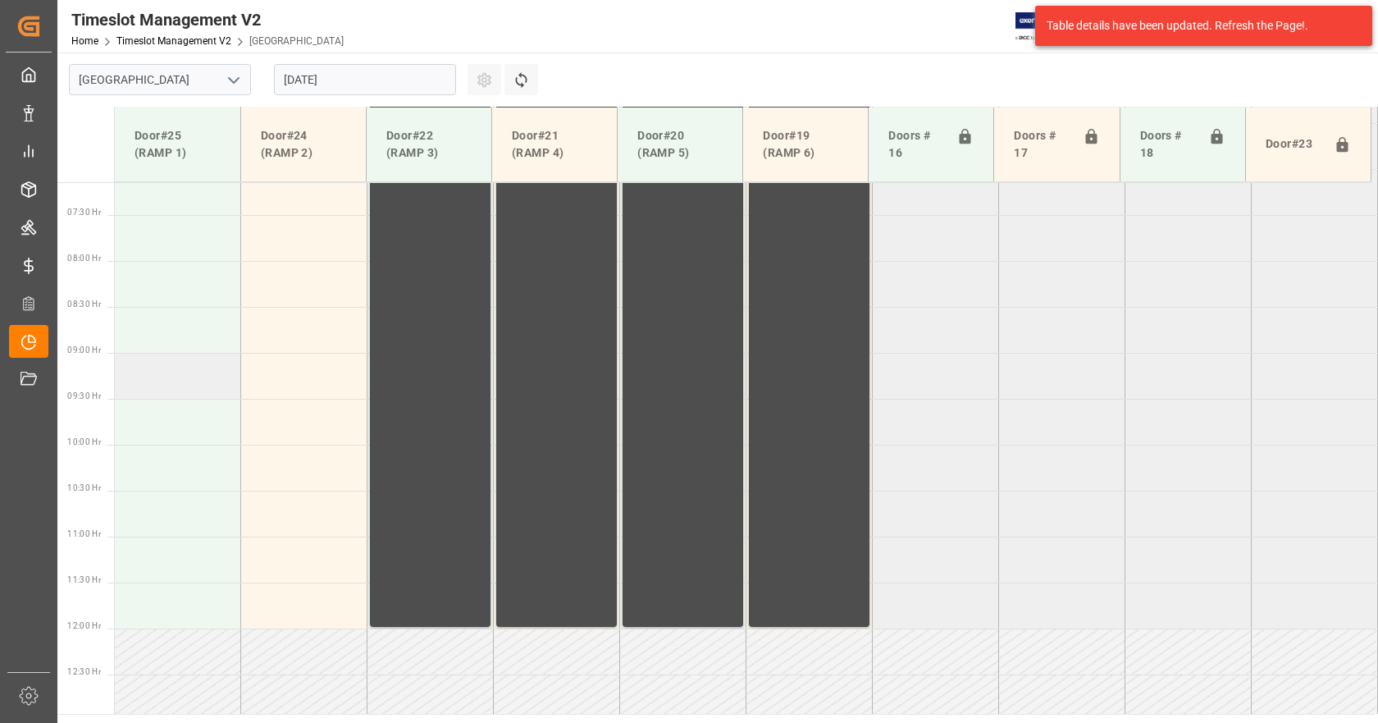
click at [188, 368] on td at bounding box center [178, 376] width 126 height 46
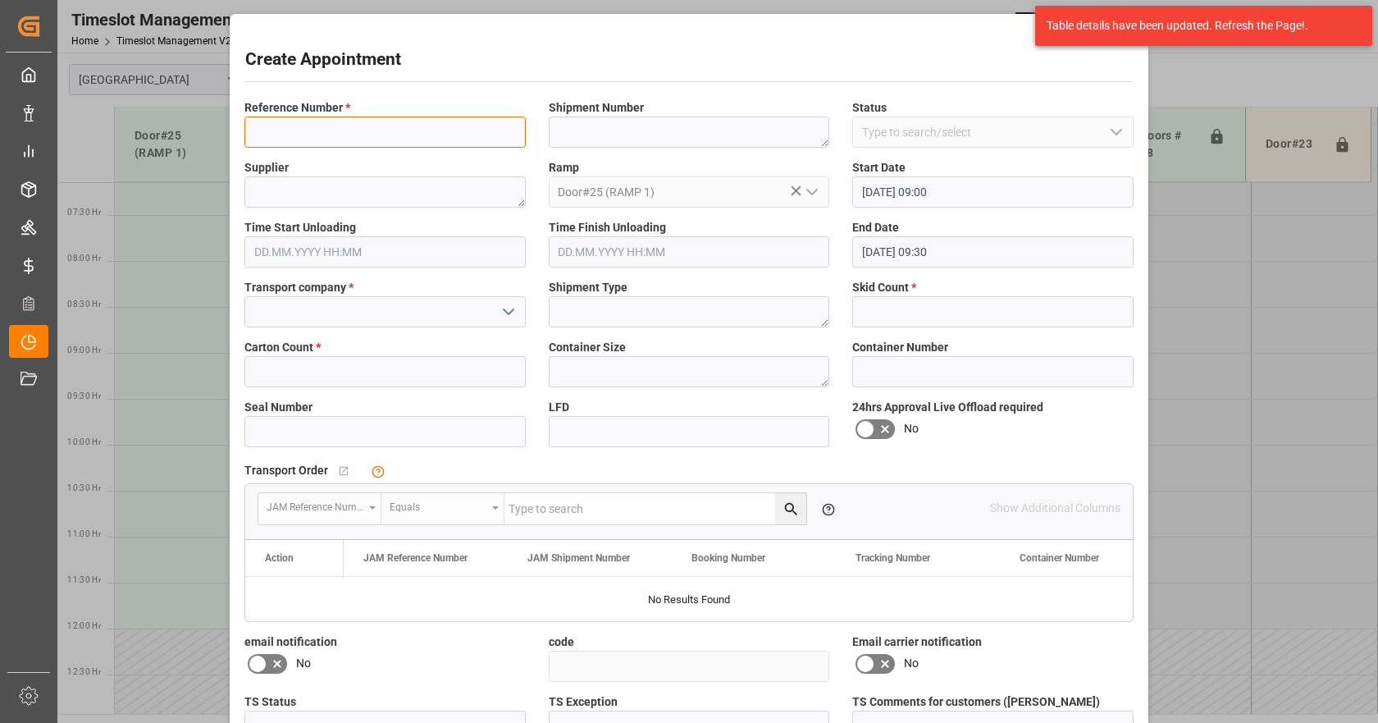
click at [337, 133] on input at bounding box center [385, 132] width 281 height 31
type input "NS amazon returns"
click at [504, 310] on icon "open menu" at bounding box center [509, 312] width 20 height 20
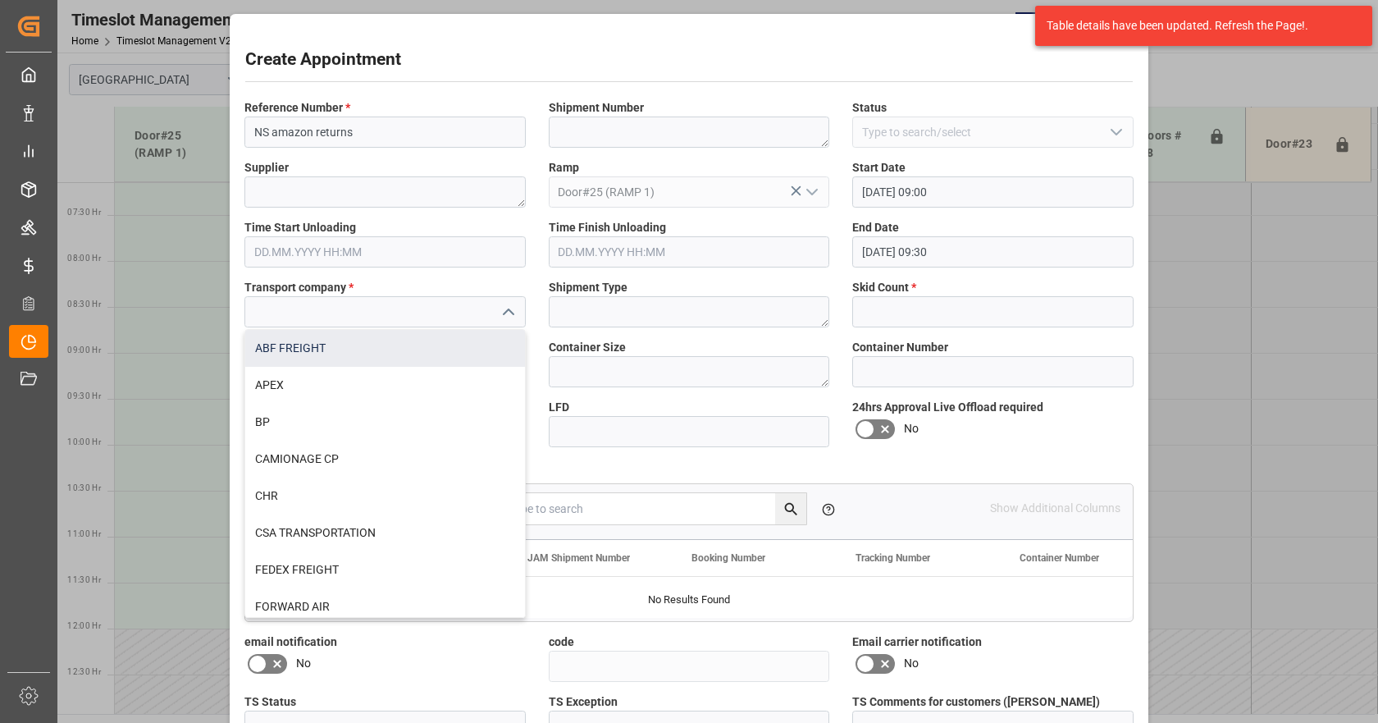
click at [275, 354] on div "ABF FREIGHT" at bounding box center [385, 348] width 280 height 37
type input "ABF FREIGHT"
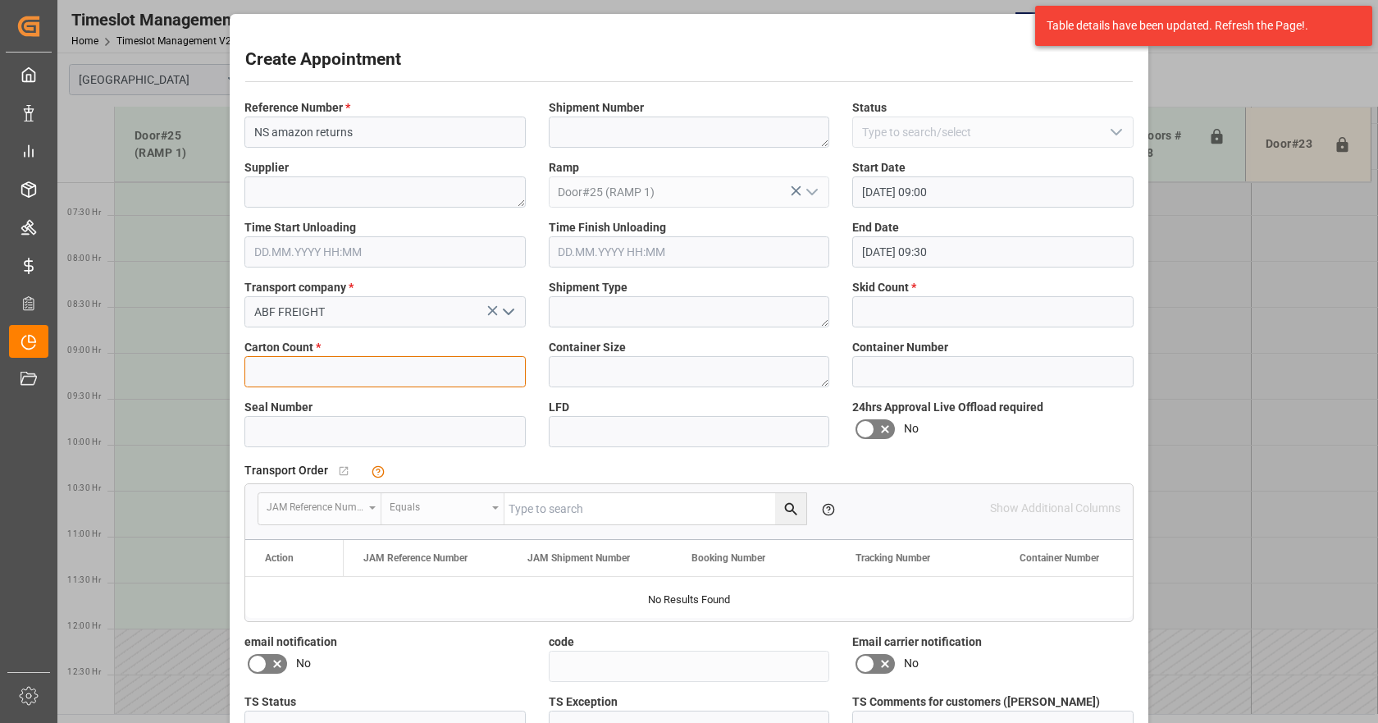
click at [310, 372] on input "text" at bounding box center [385, 371] width 281 height 31
type input "4"
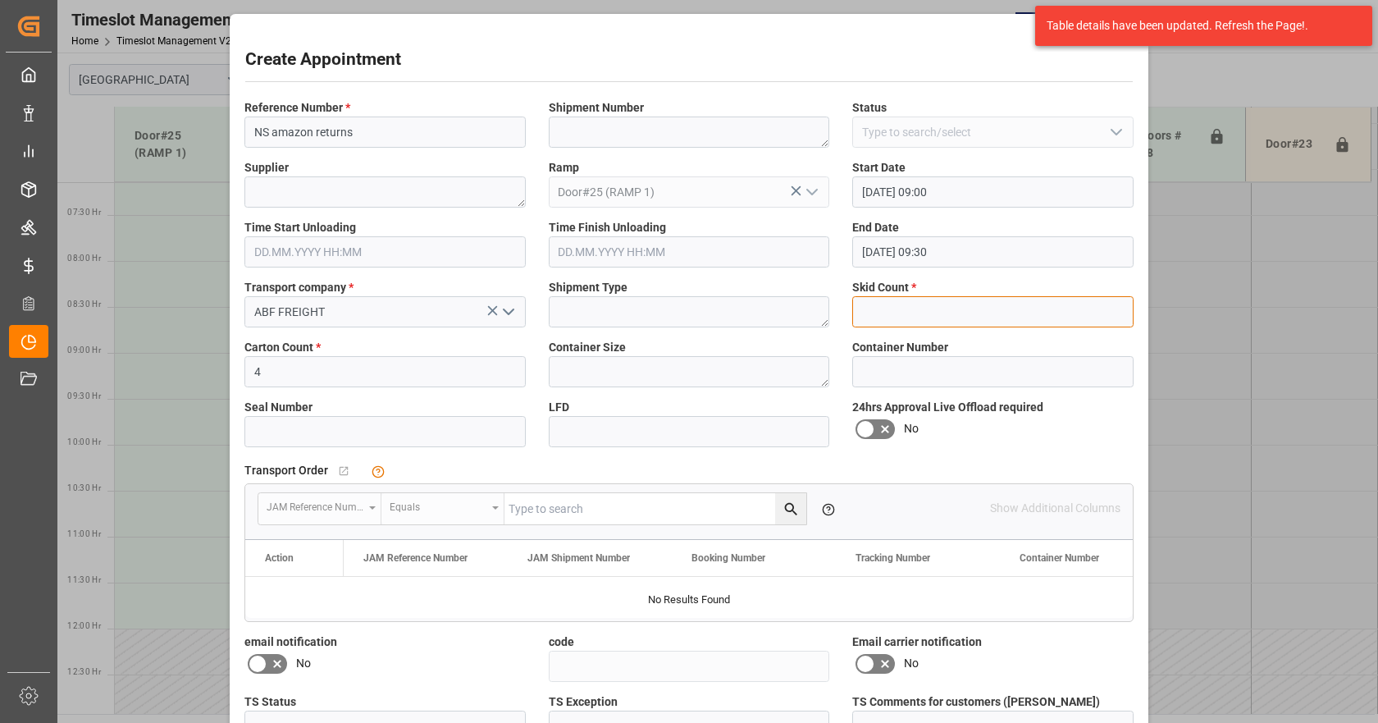
click at [889, 309] on input "text" at bounding box center [992, 311] width 281 height 31
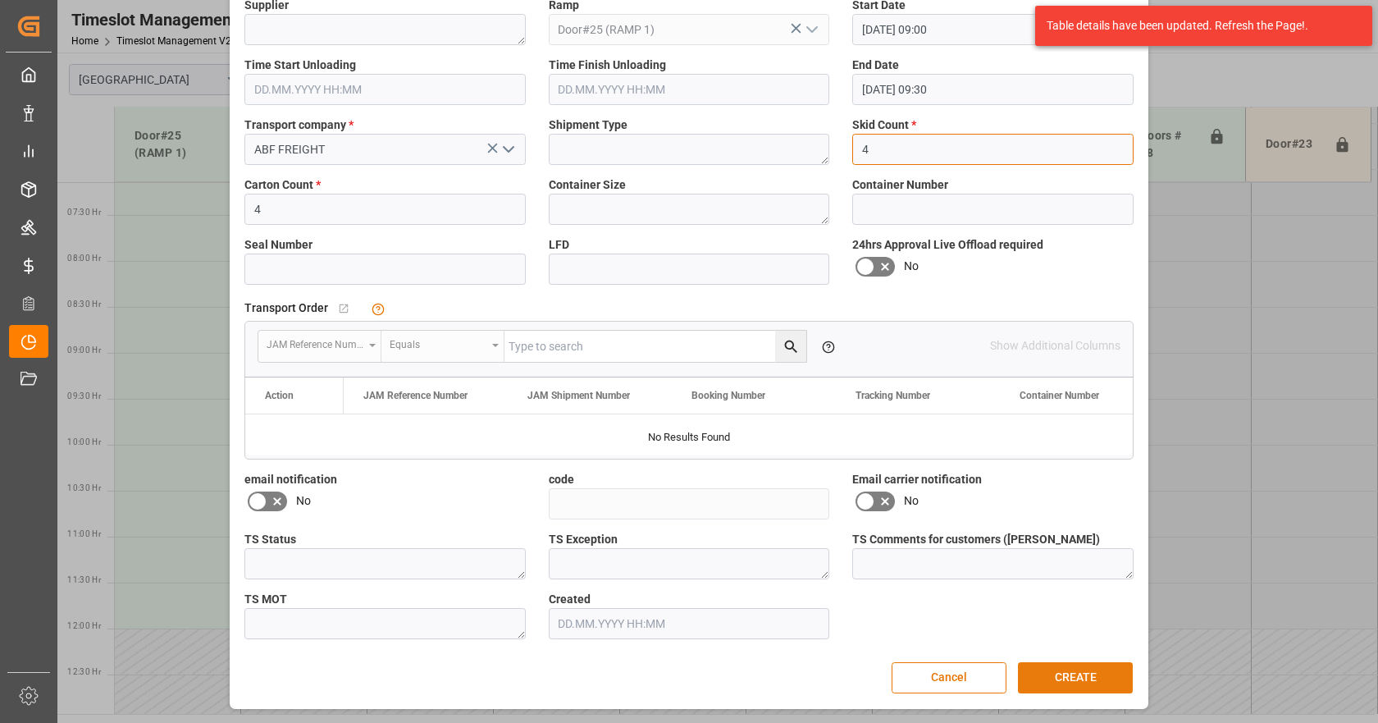
type input "4"
click at [1067, 674] on button "CREATE" at bounding box center [1075, 677] width 115 height 31
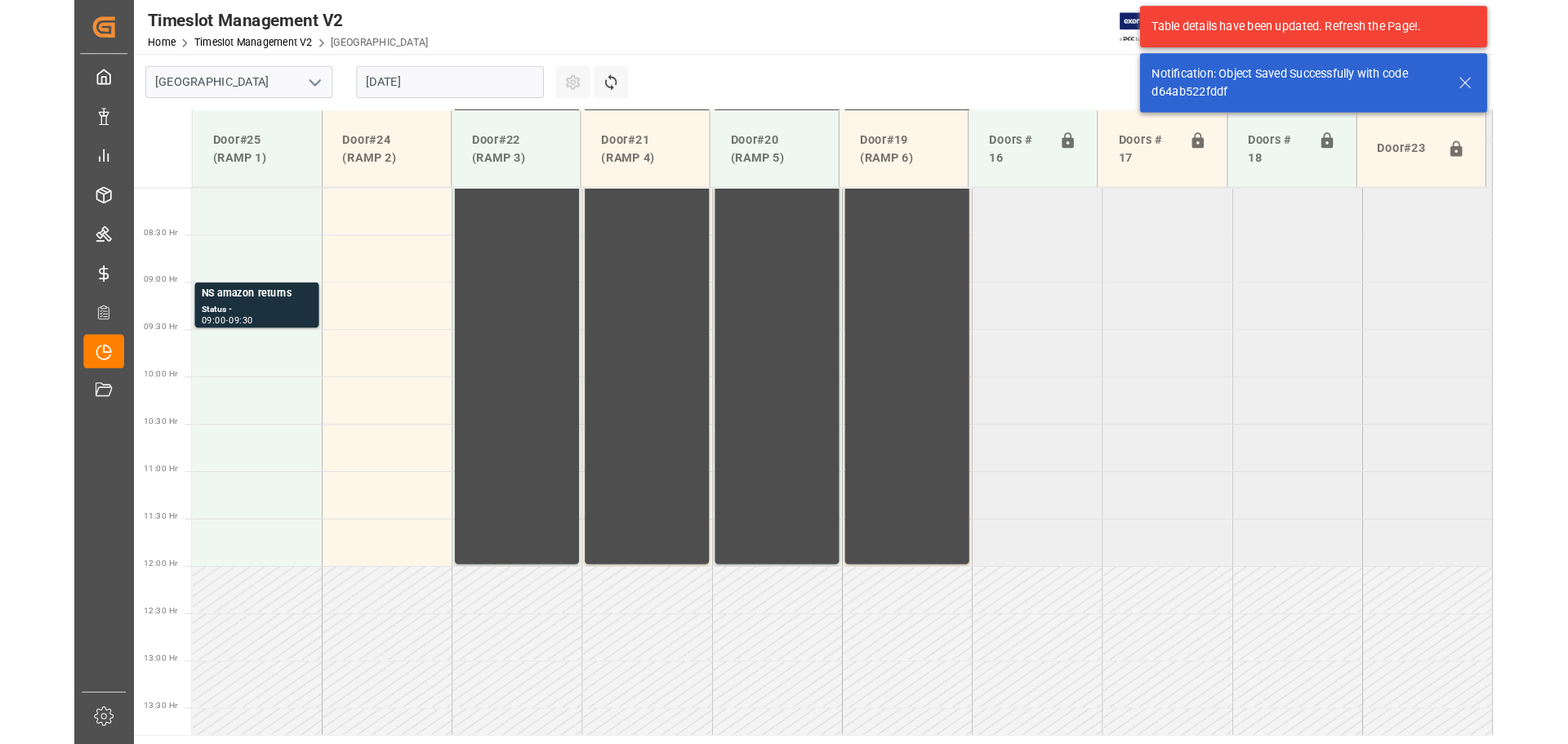
scroll to position [739, 0]
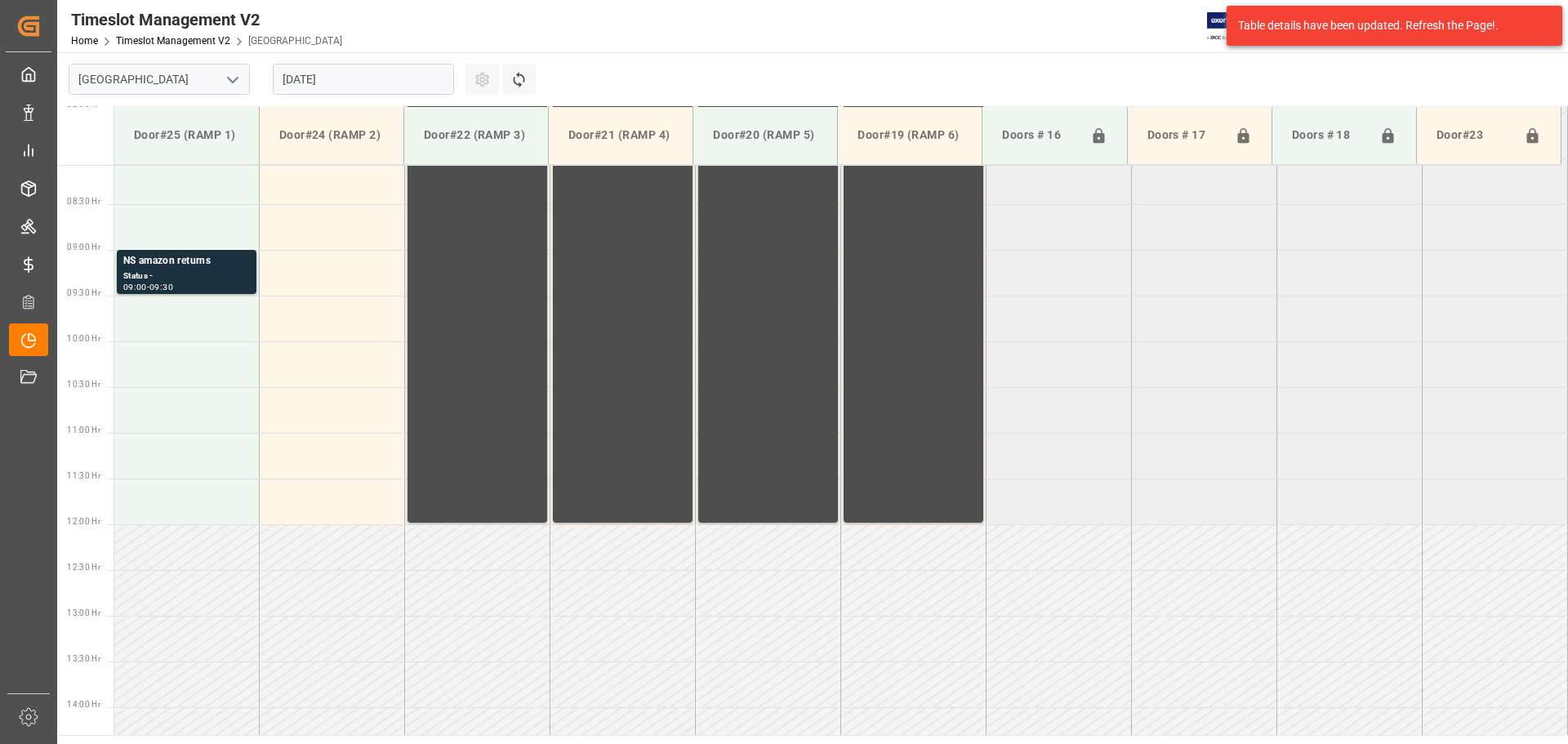
click at [1516, 23] on div "Table details have been updated. Refresh the Page!." at bounding box center [1389, 25] width 301 height 17
click at [1353, 37] on div "Table details have been updated. Refresh the Page!." at bounding box center [1394, 26] width 336 height 40
click at [1313, 33] on div "Table details have been updated. Refresh the Page!." at bounding box center [1389, 25] width 301 height 17
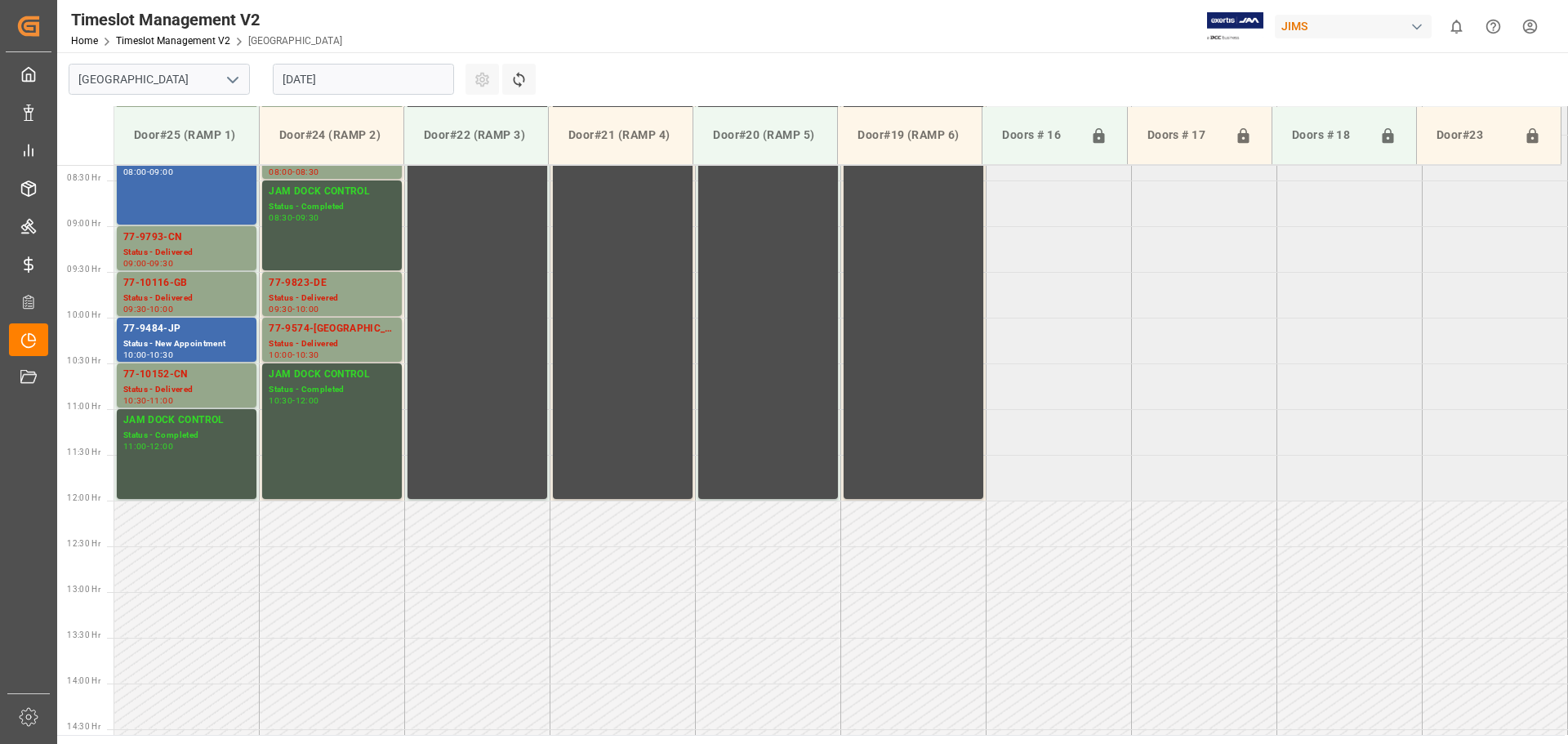
scroll to position [814, 0]
